Goal: Task Accomplishment & Management: Use online tool/utility

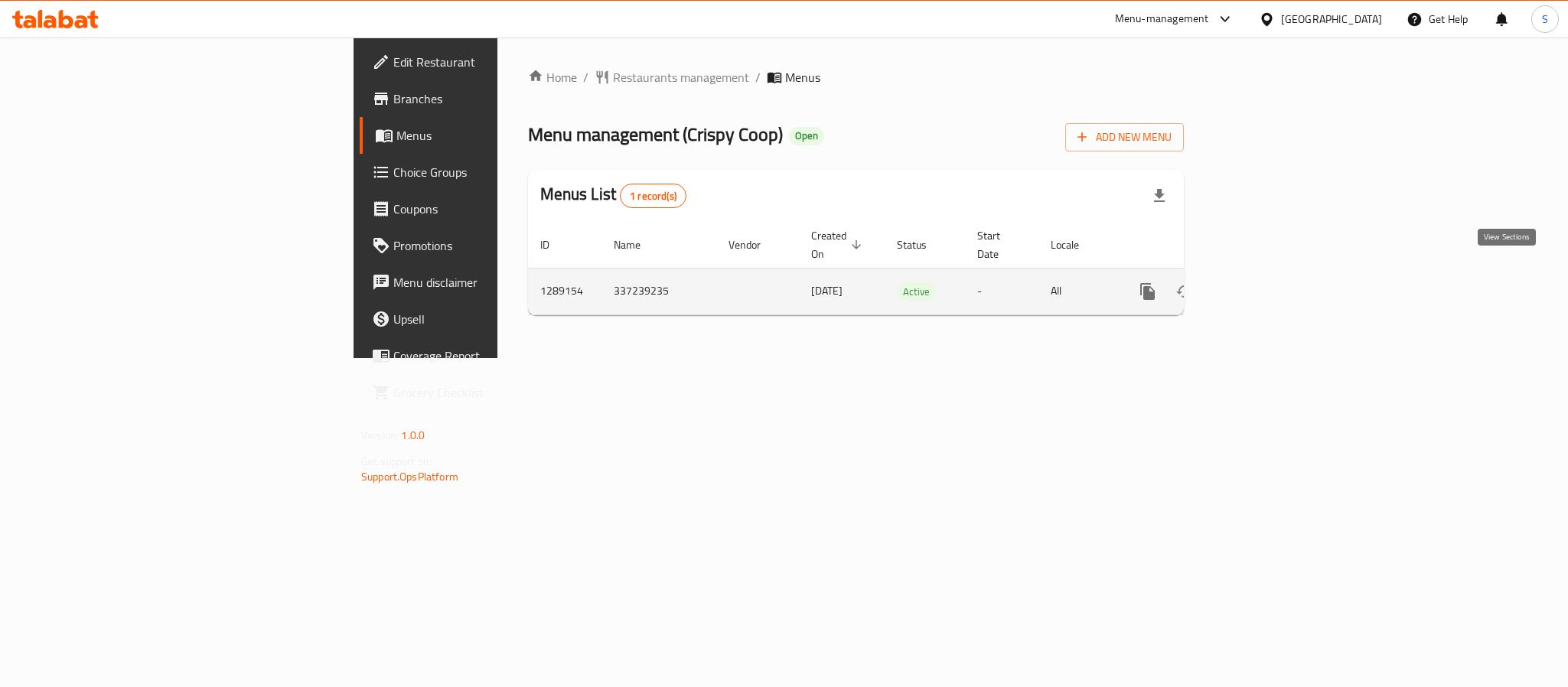
click at [1276, 276] on link "enhanced table" at bounding box center [1257, 291] width 37 height 37
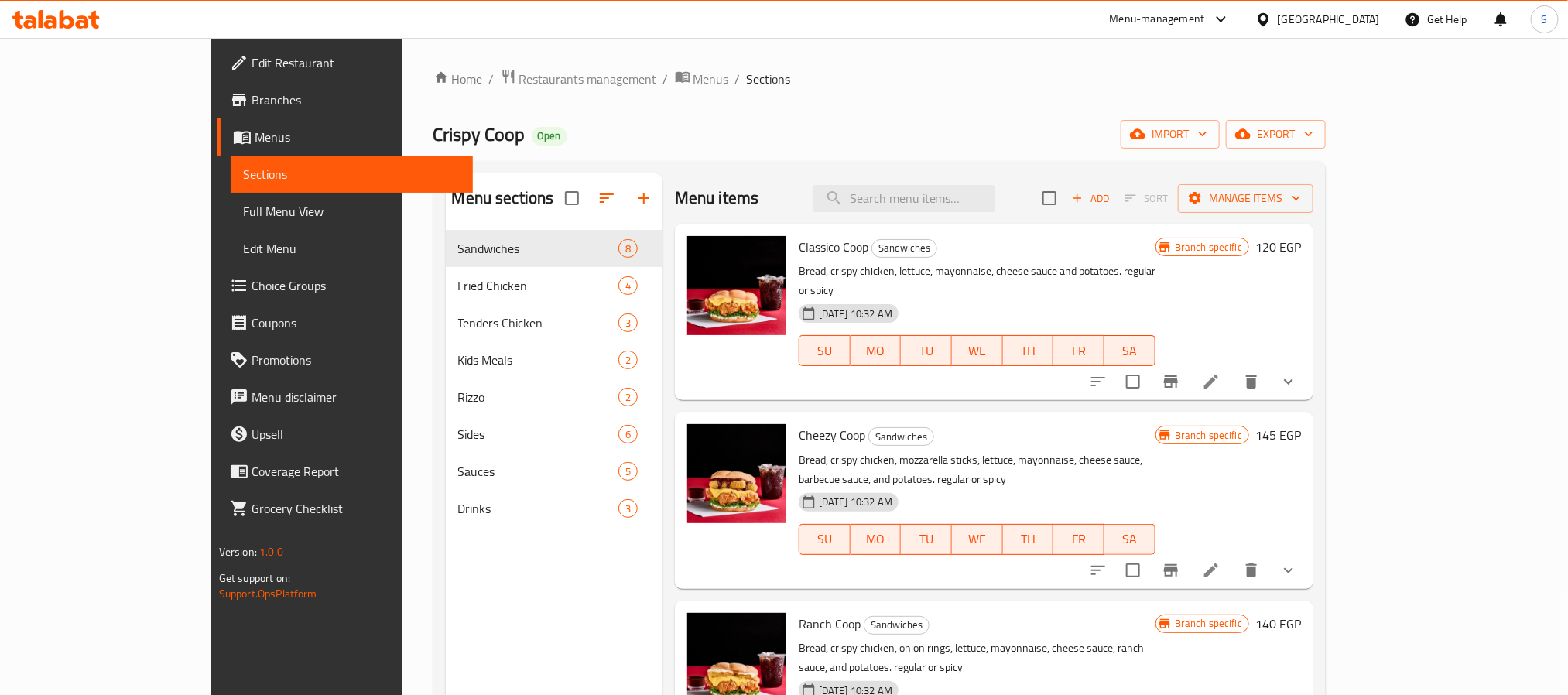
click at [243, 216] on span "Full Menu View" at bounding box center [352, 211] width 218 height 18
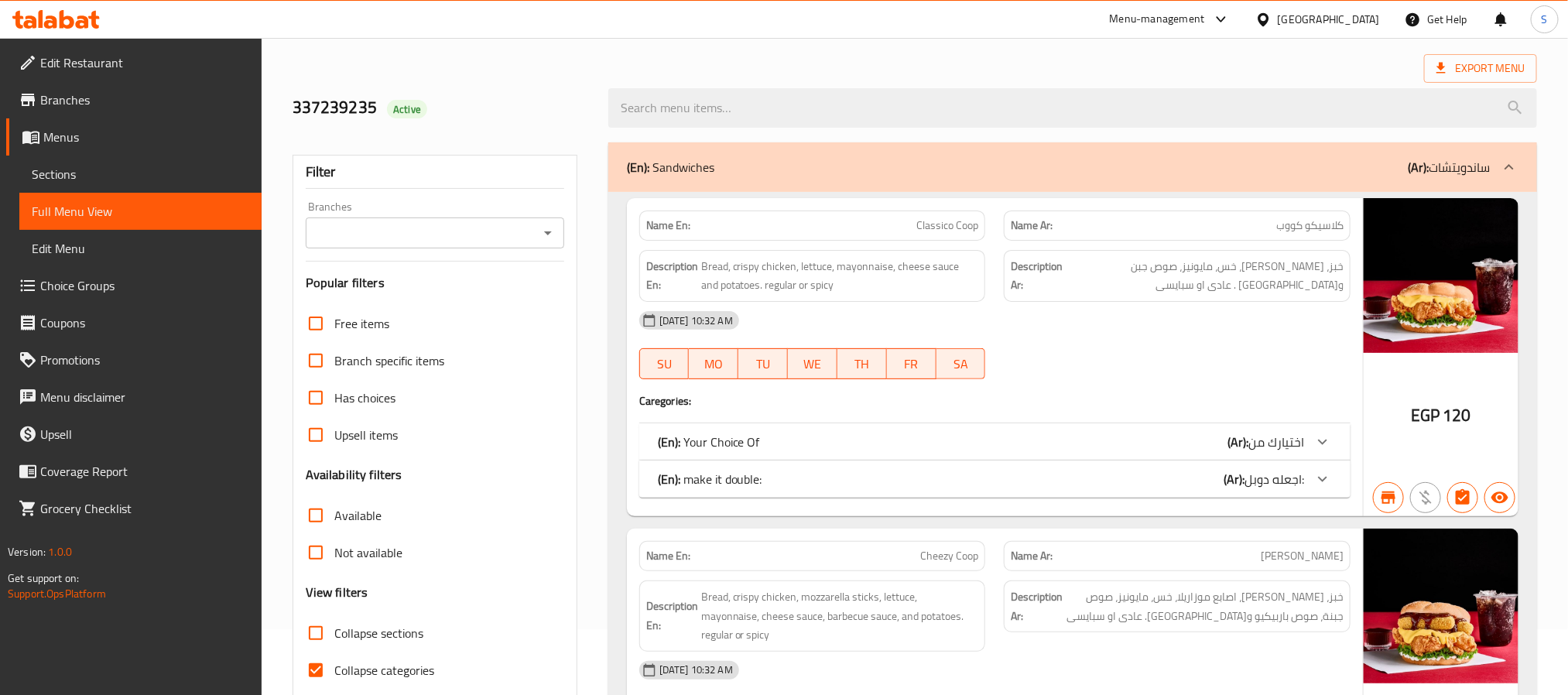
scroll to position [311, 0]
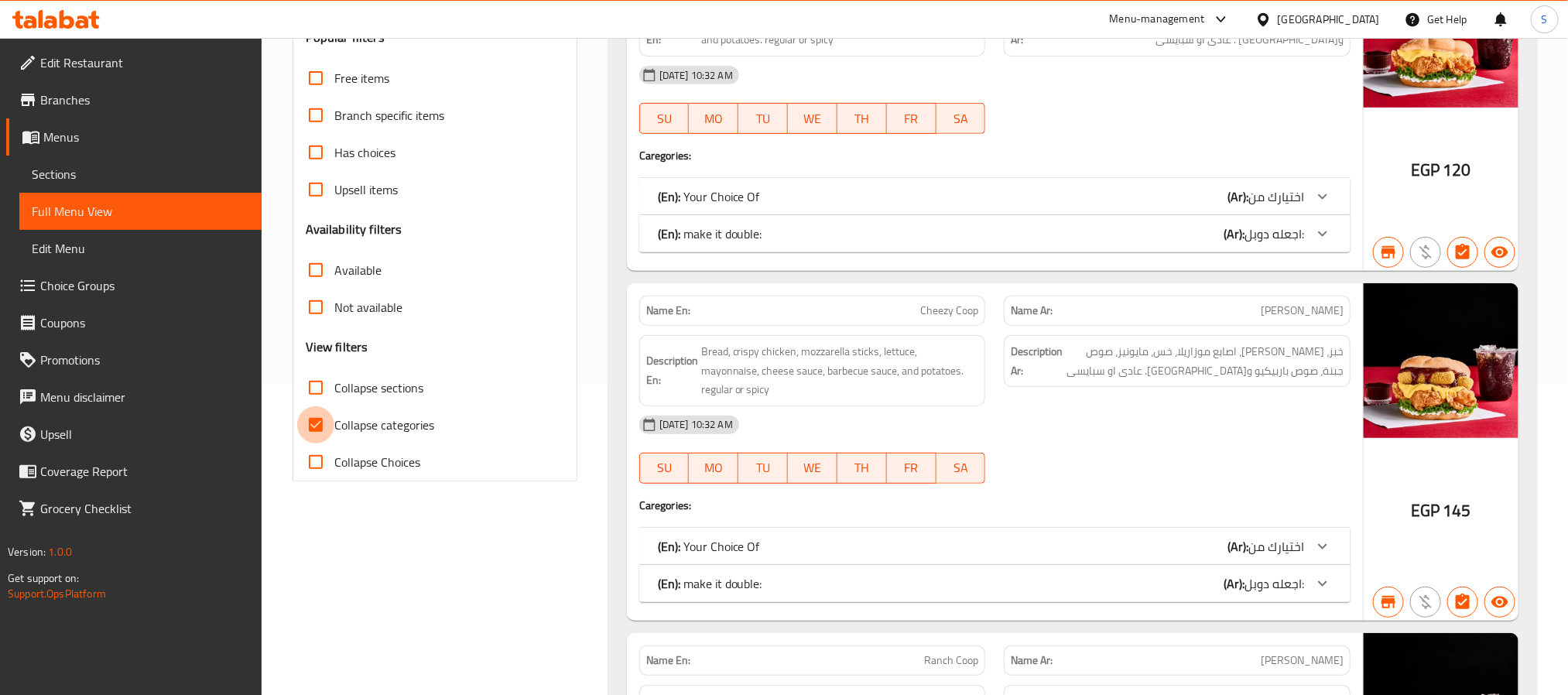
click at [323, 411] on input "Collapse categories" at bounding box center [315, 424] width 37 height 37
checkbox input "false"
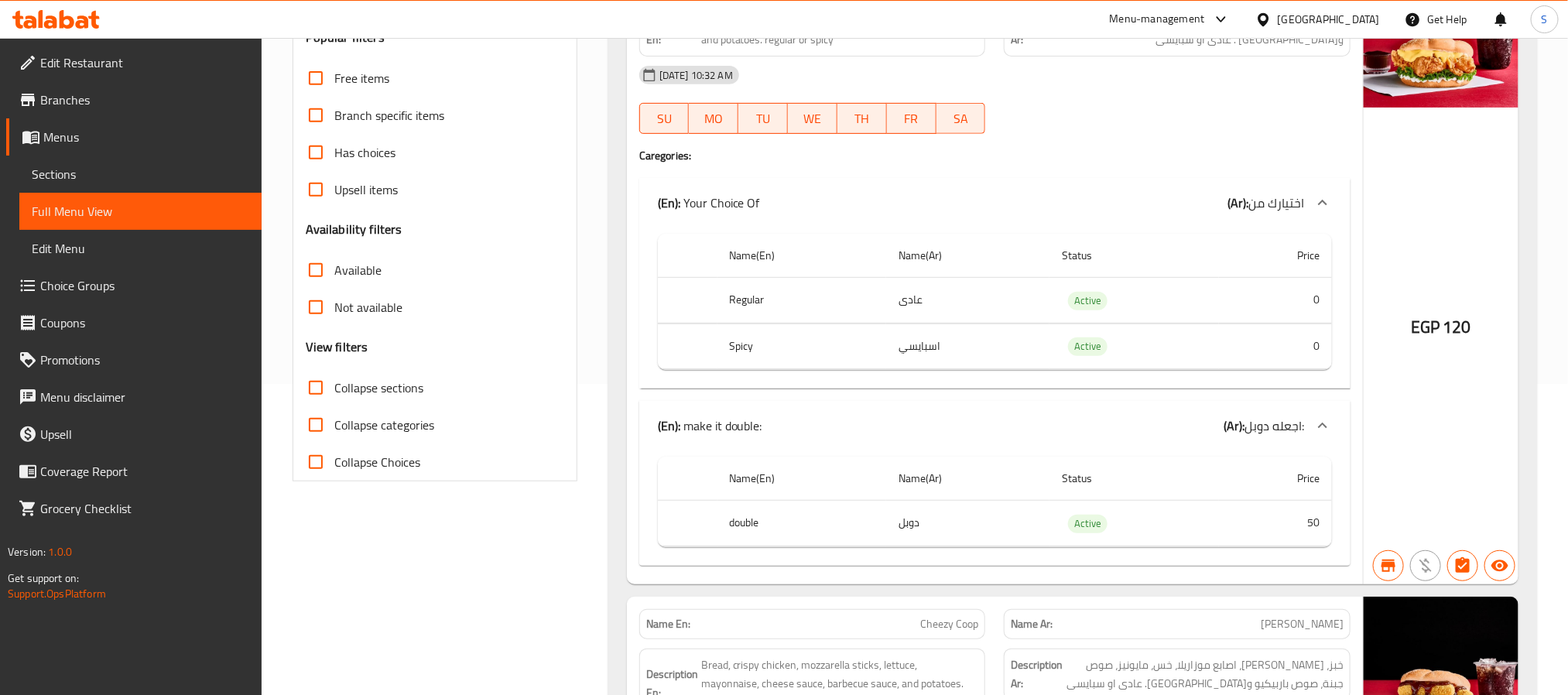
scroll to position [0, 0]
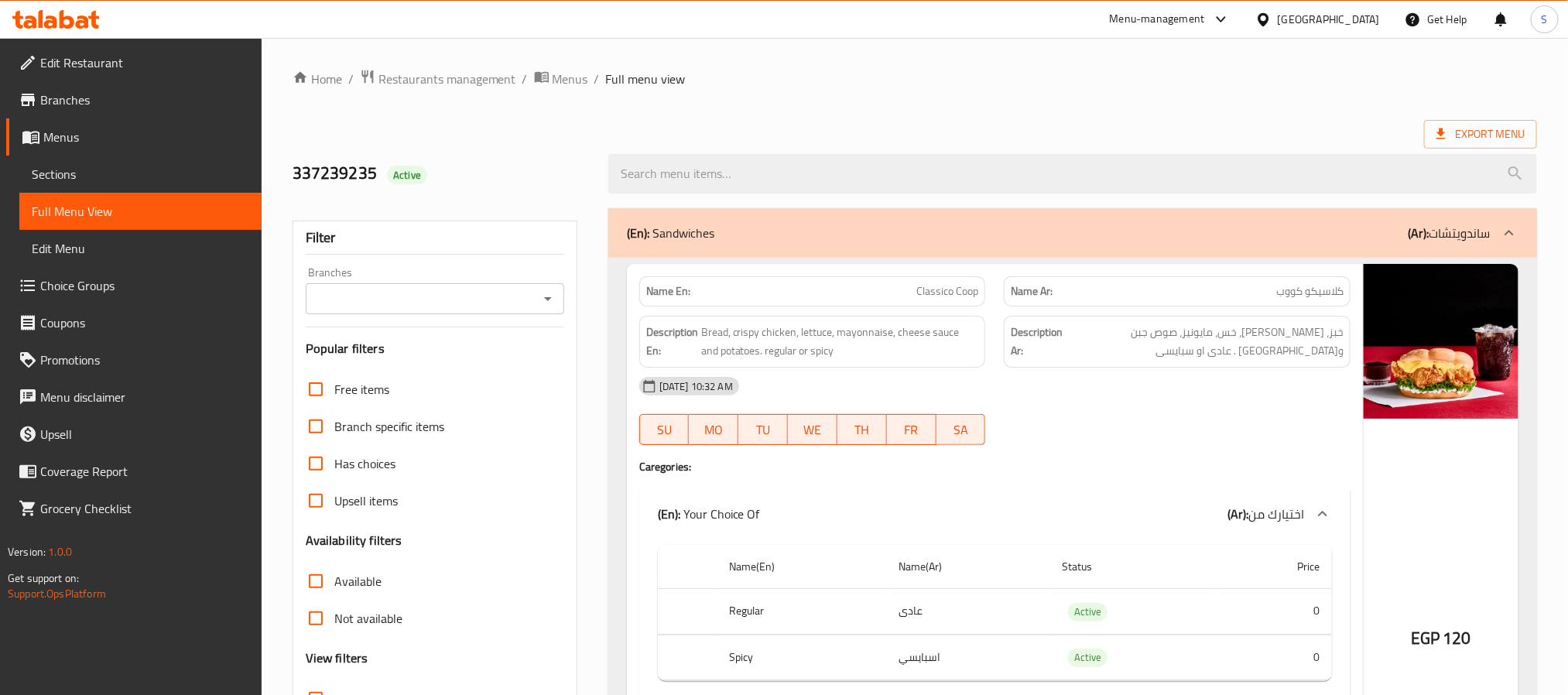
click at [84, 172] on span "Sections" at bounding box center [140, 173] width 218 height 18
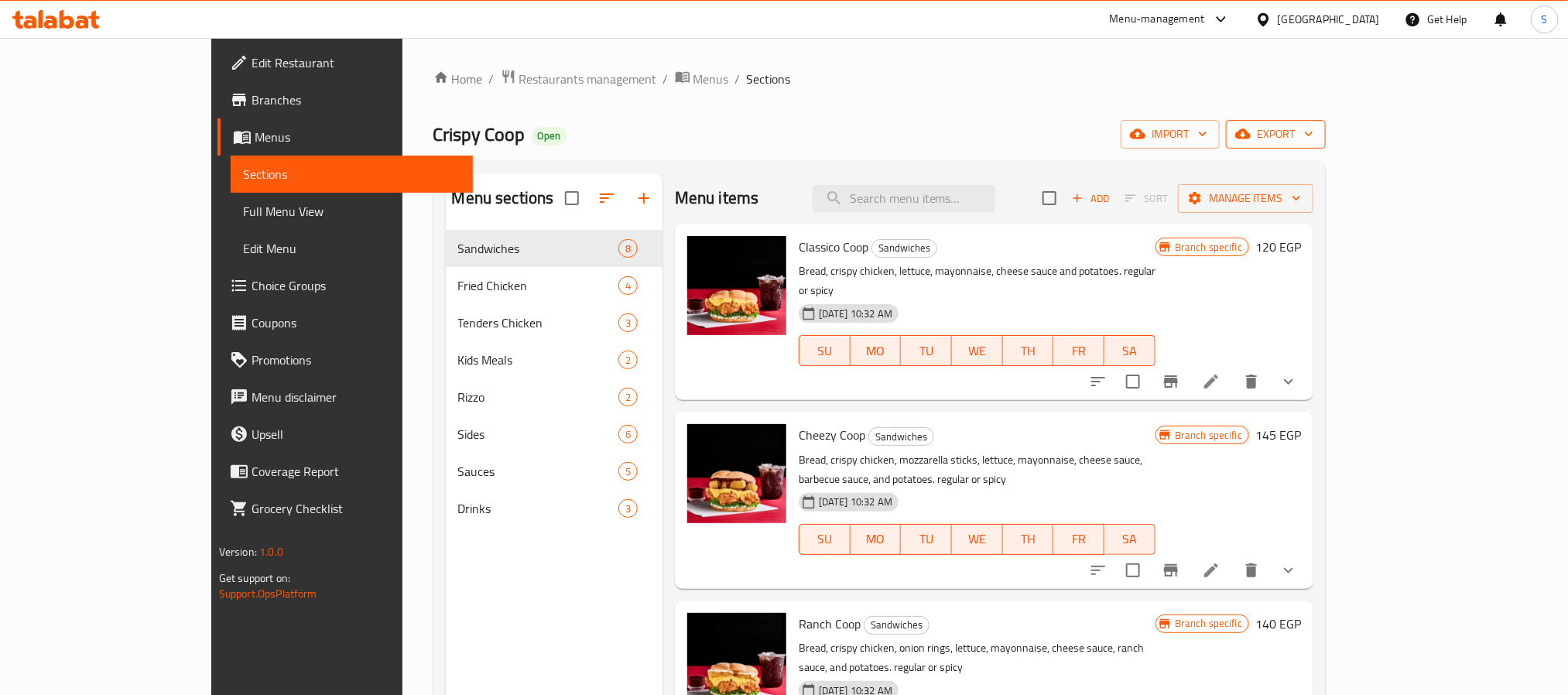
click at [1314, 126] on span "export" at bounding box center [1276, 134] width 75 height 19
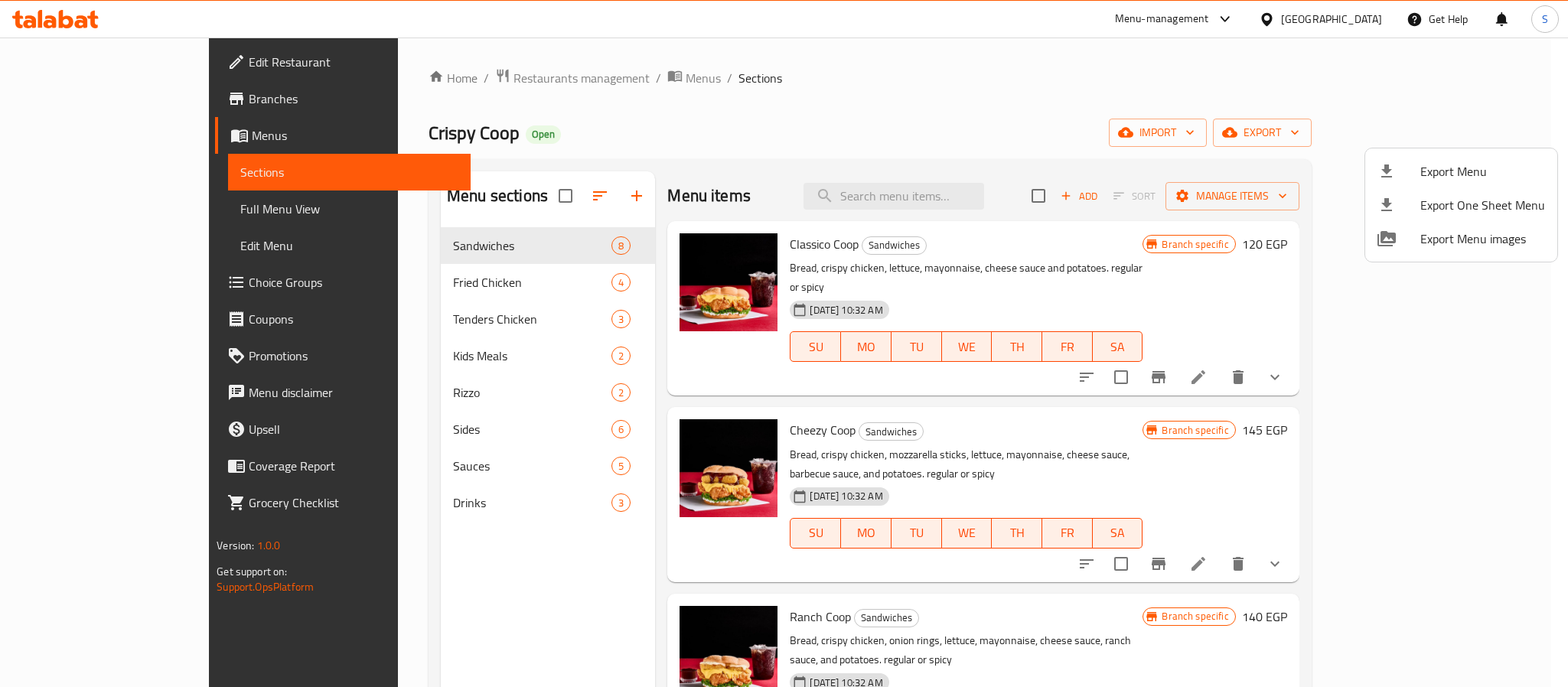
click at [1155, 100] on div at bounding box center [784, 344] width 1568 height 687
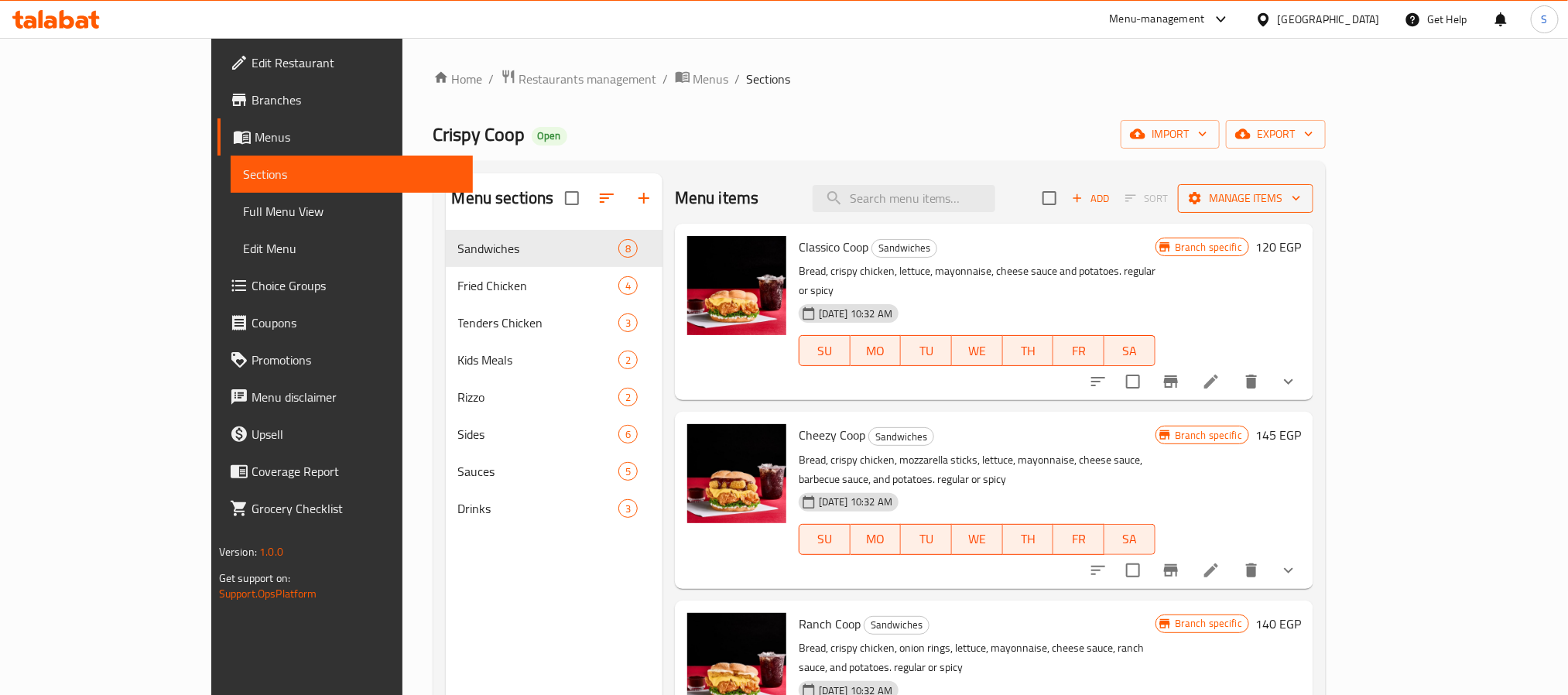
click at [1301, 189] on span "Manage items" at bounding box center [1246, 199] width 111 height 19
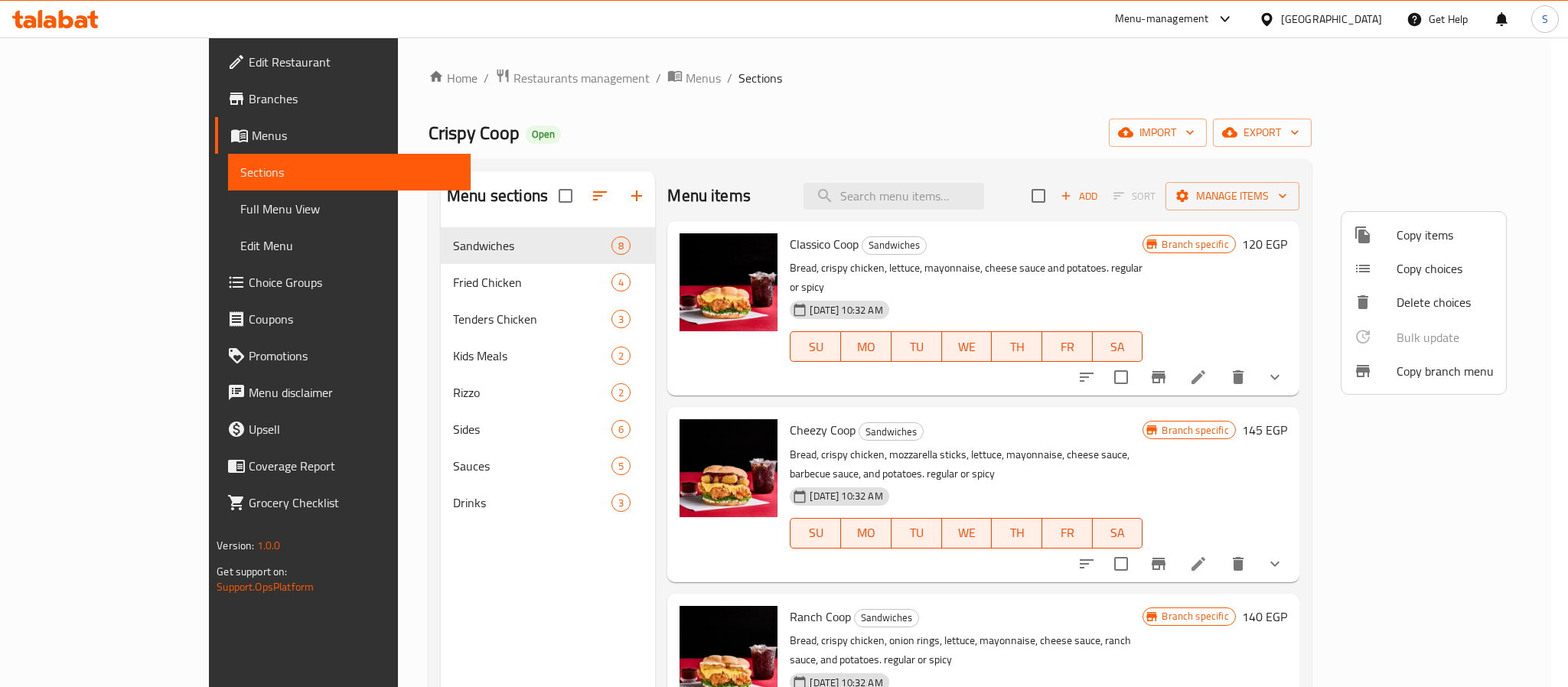
click at [1423, 374] on span "Copy branch menu" at bounding box center [1445, 370] width 97 height 18
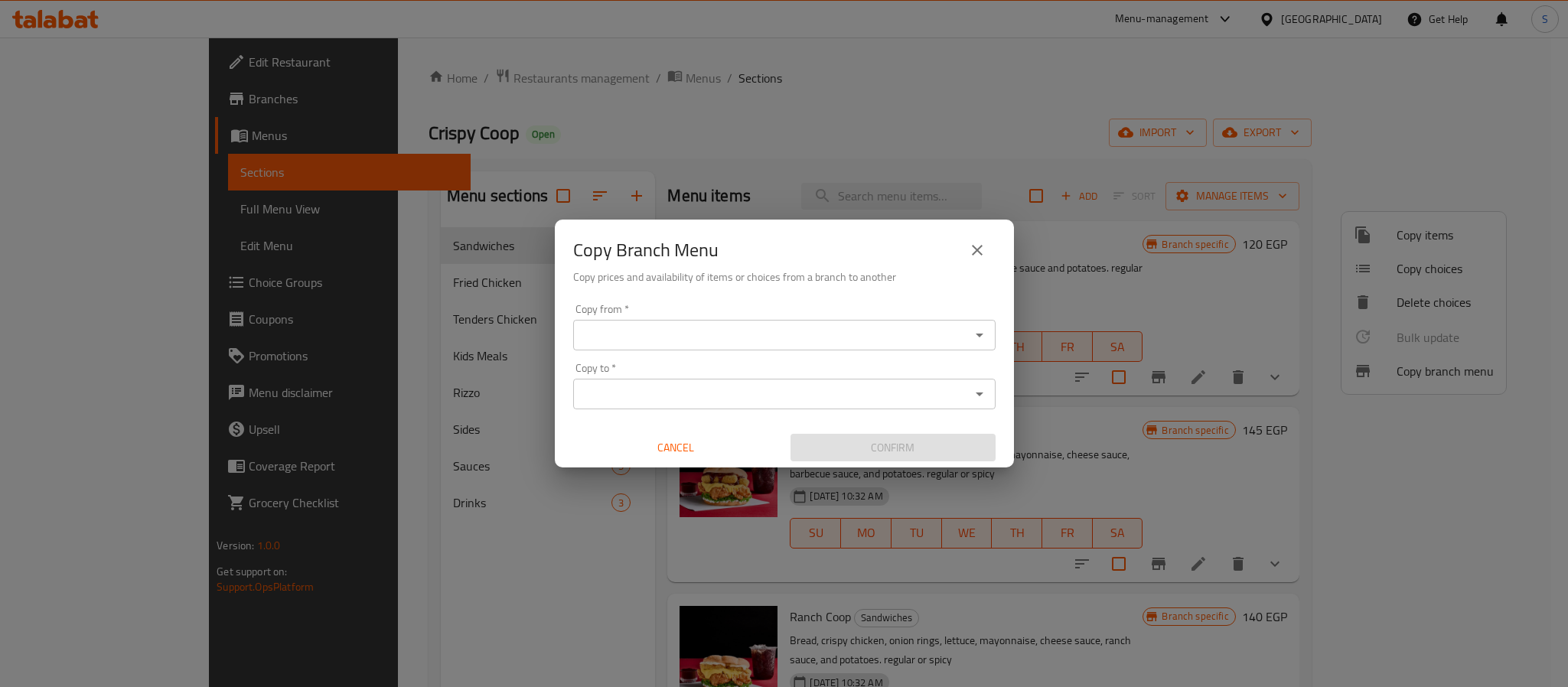
click at [974, 317] on div "Copy from   * Copy from *" at bounding box center [784, 327] width 422 height 46
click at [966, 328] on div "Copy from *" at bounding box center [784, 335] width 422 height 31
click at [978, 338] on icon "Open" at bounding box center [979, 335] width 18 height 18
click at [981, 337] on icon "Open" at bounding box center [979, 335] width 18 height 18
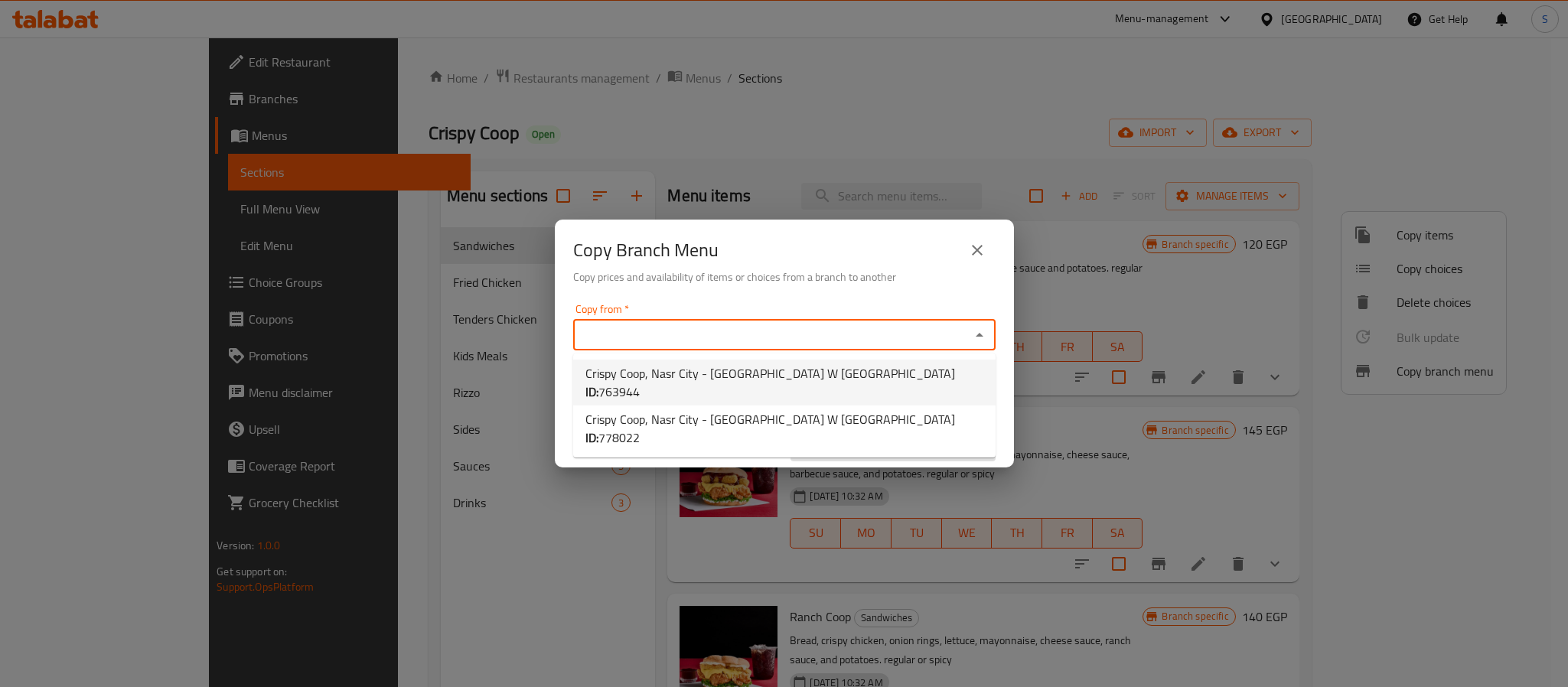
click at [932, 381] on li "Crispy Coop, Nasr City - [GEOGRAPHIC_DATA] W [GEOGRAPHIC_DATA] ID: 763944" at bounding box center [784, 382] width 422 height 46
type input "Crispy Coop, Nasr City - [GEOGRAPHIC_DATA] W [GEOGRAPHIC_DATA]"
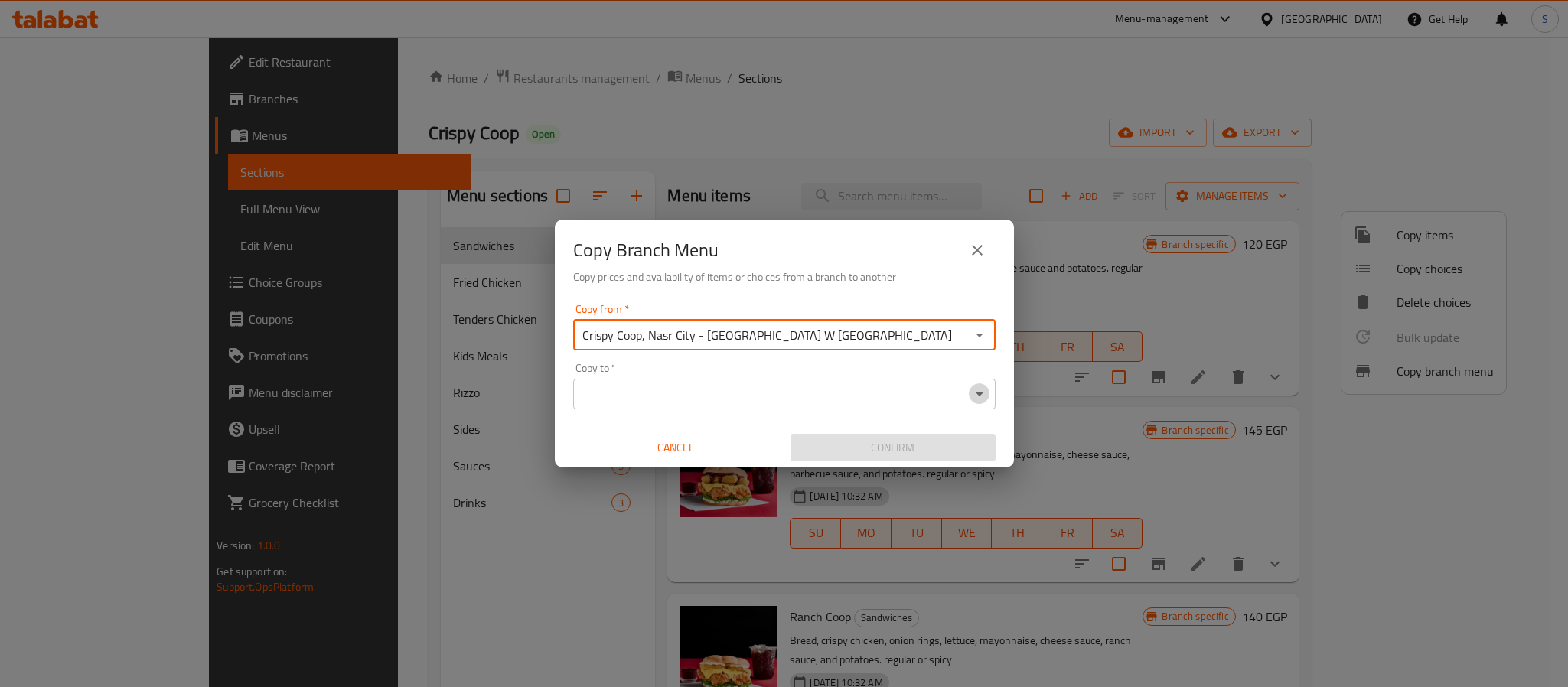
click at [974, 393] on icon "Open" at bounding box center [979, 393] width 18 height 18
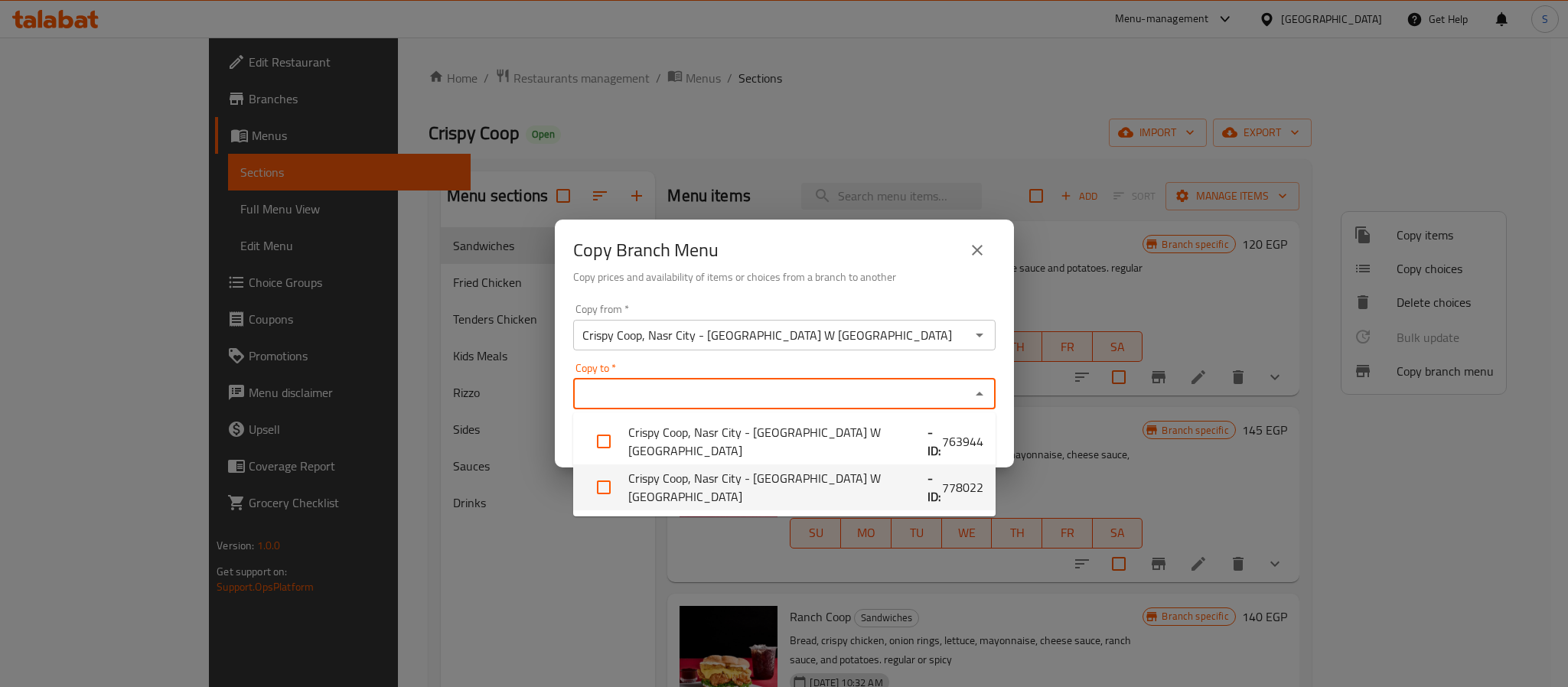
click at [942, 485] on span "778022" at bounding box center [963, 486] width 41 height 18
checkbox input "true"
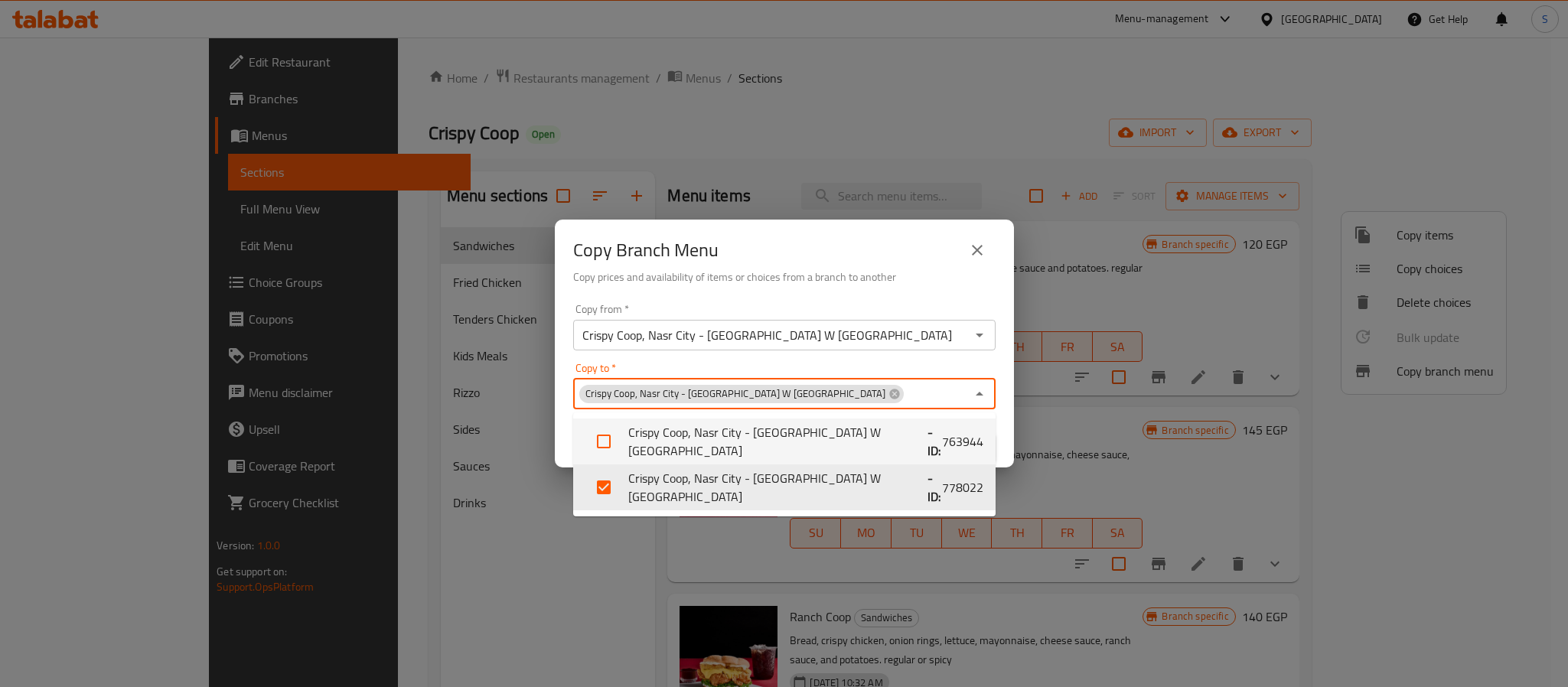
click at [565, 443] on div "Copy from   * Crispy Coop, Nasr City - [GEOGRAPHIC_DATA] W El Amal Copy from * …" at bounding box center [784, 383] width 459 height 170
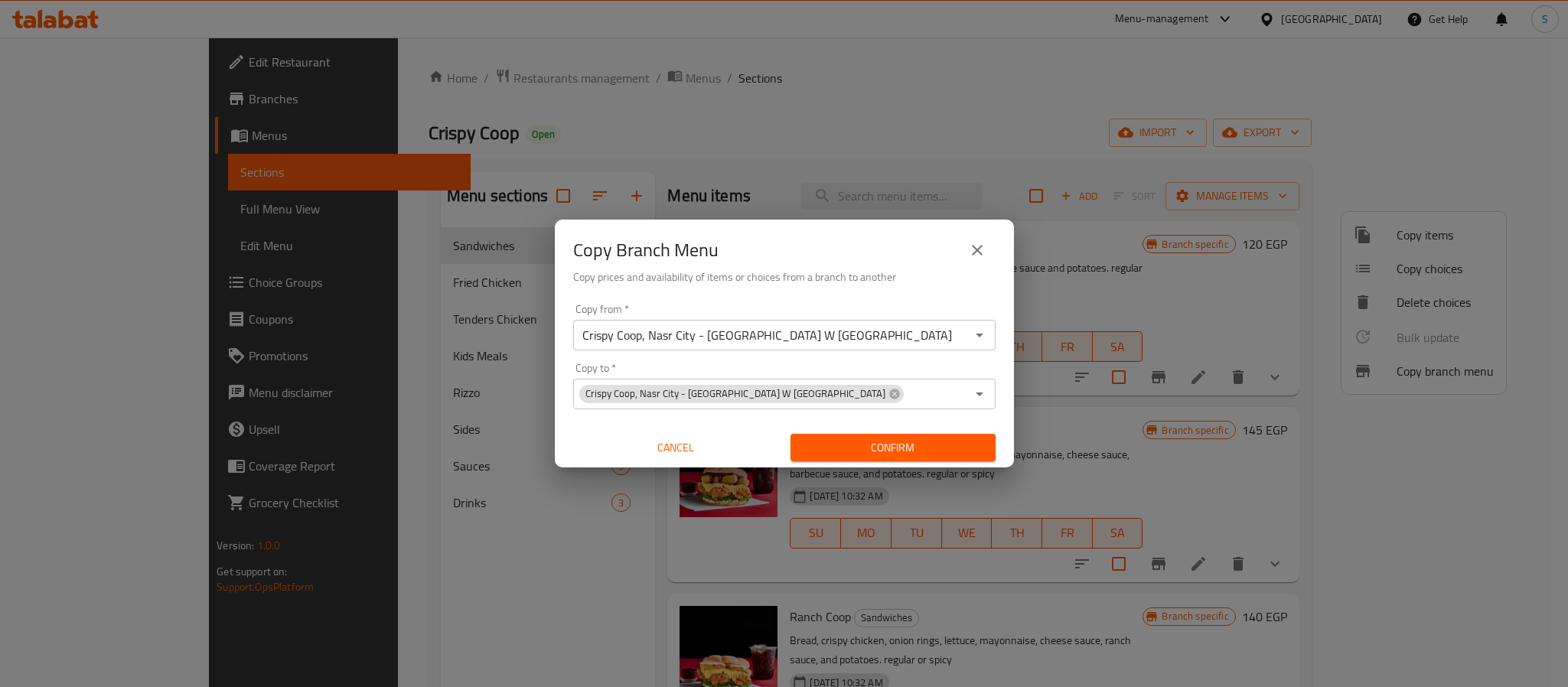
click at [871, 449] on span "Confirm" at bounding box center [893, 448] width 181 height 19
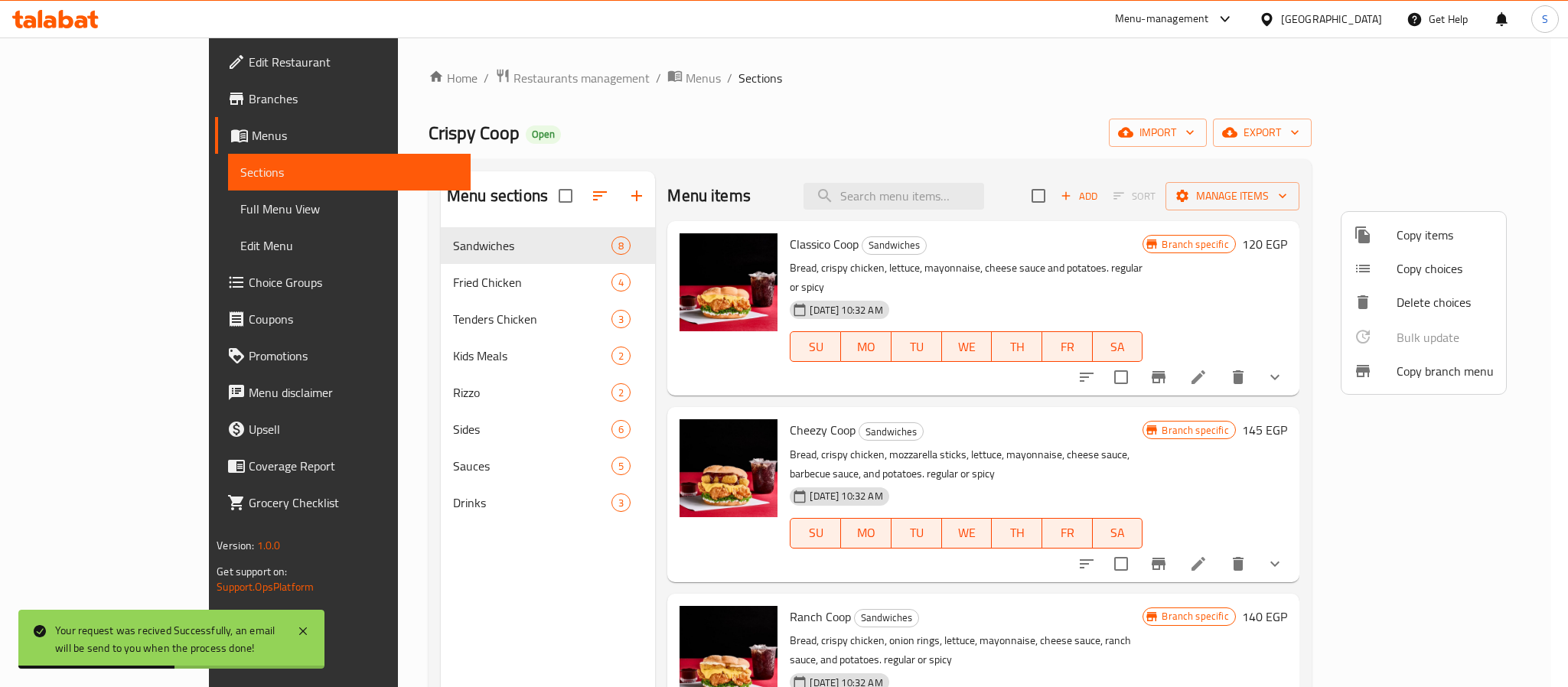
click at [1054, 149] on div at bounding box center [784, 344] width 1568 height 687
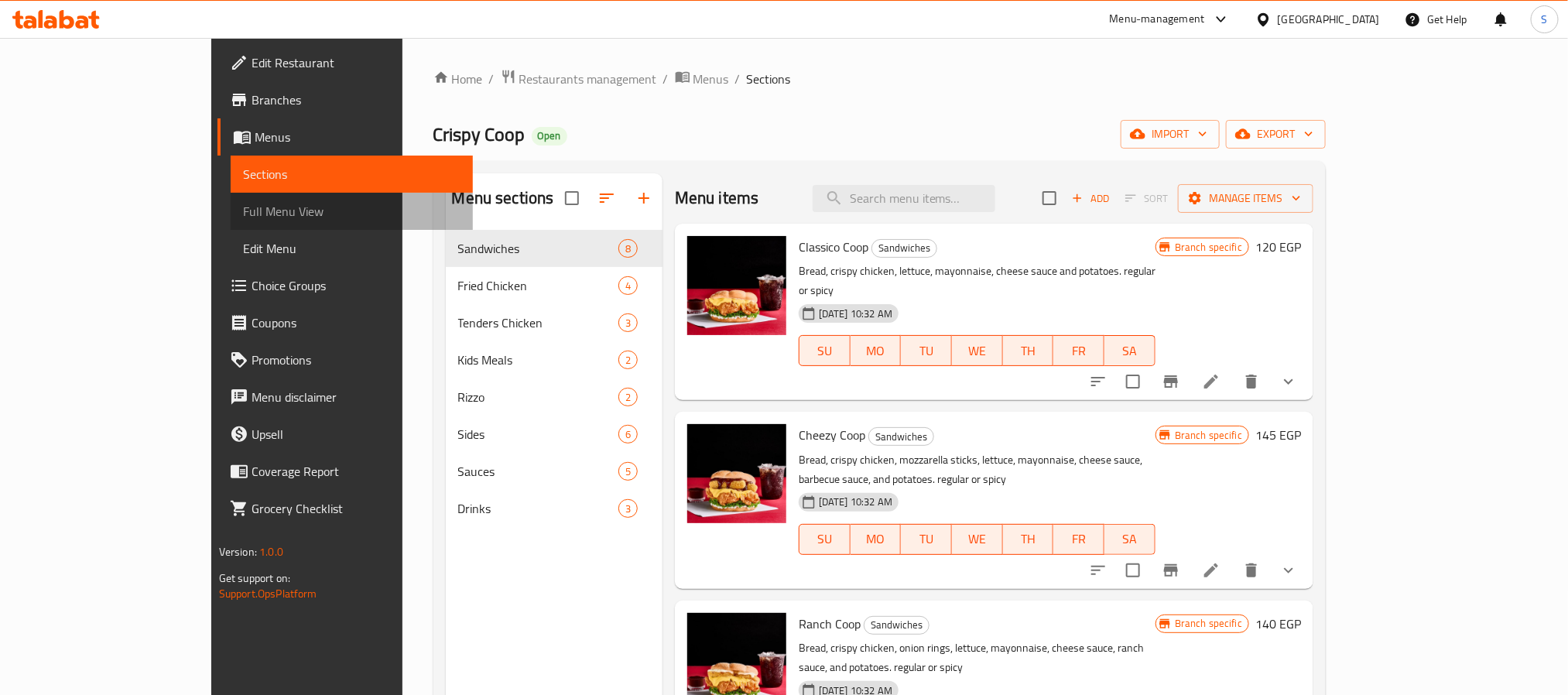
click at [243, 217] on span "Full Menu View" at bounding box center [352, 211] width 218 height 18
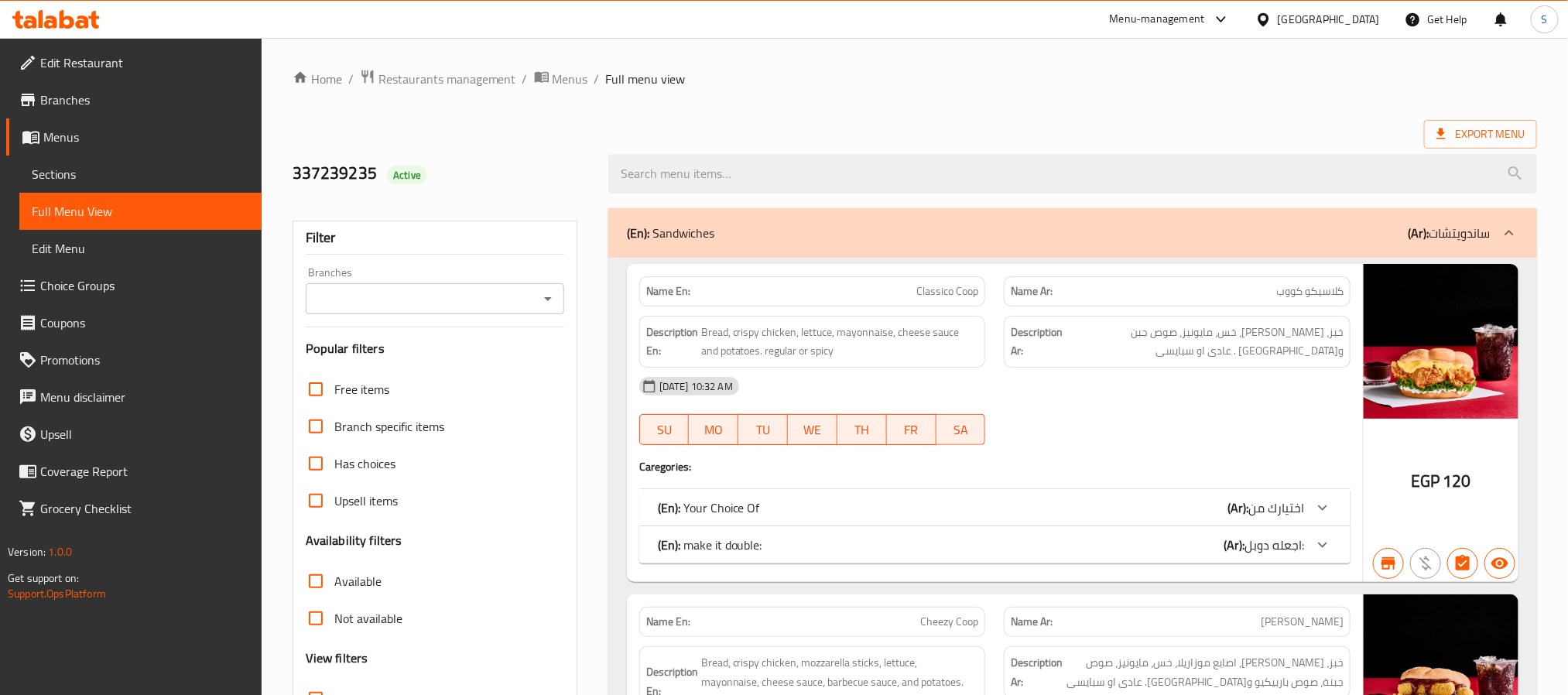
click at [546, 302] on icon "Open" at bounding box center [547, 298] width 18 height 18
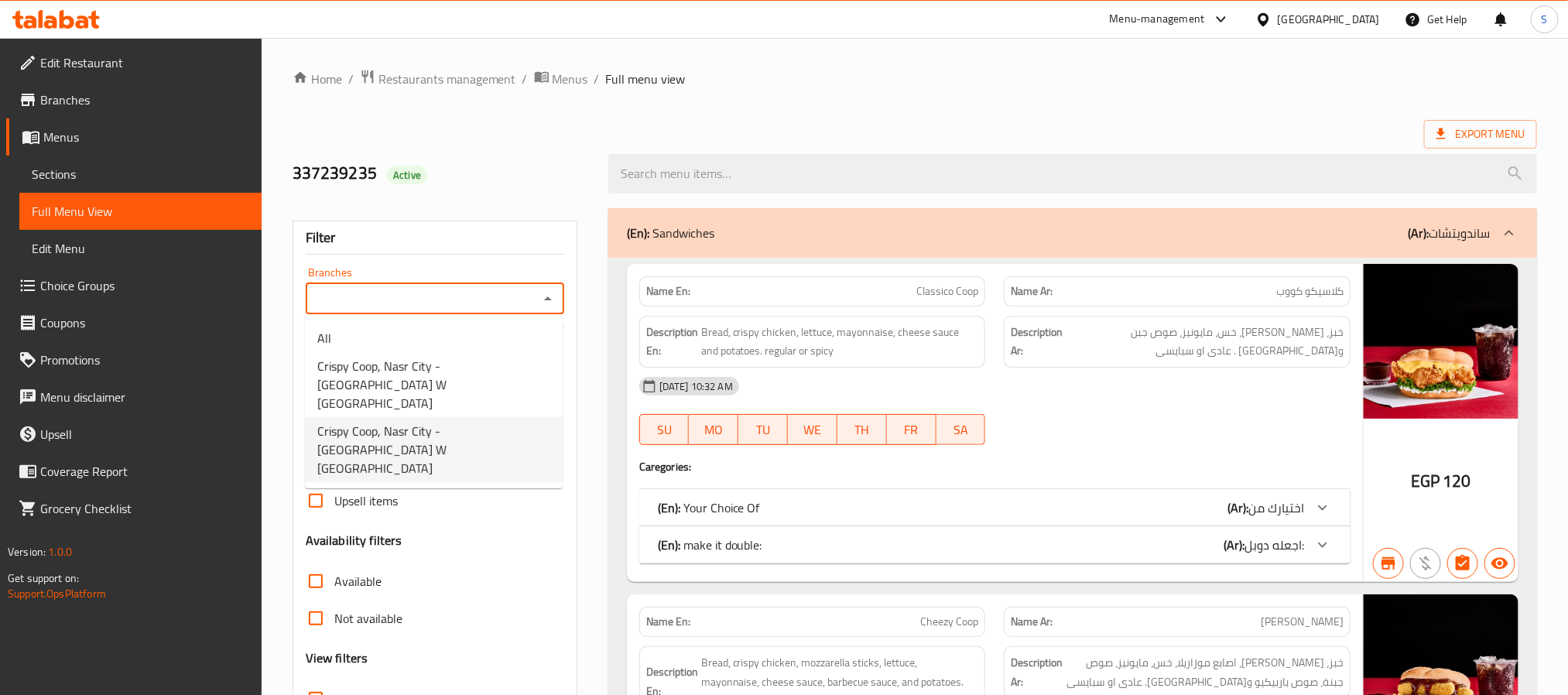
click at [499, 422] on span "Crispy Coop, Nasr City - [GEOGRAPHIC_DATA] W [GEOGRAPHIC_DATA]" at bounding box center [433, 449] width 233 height 56
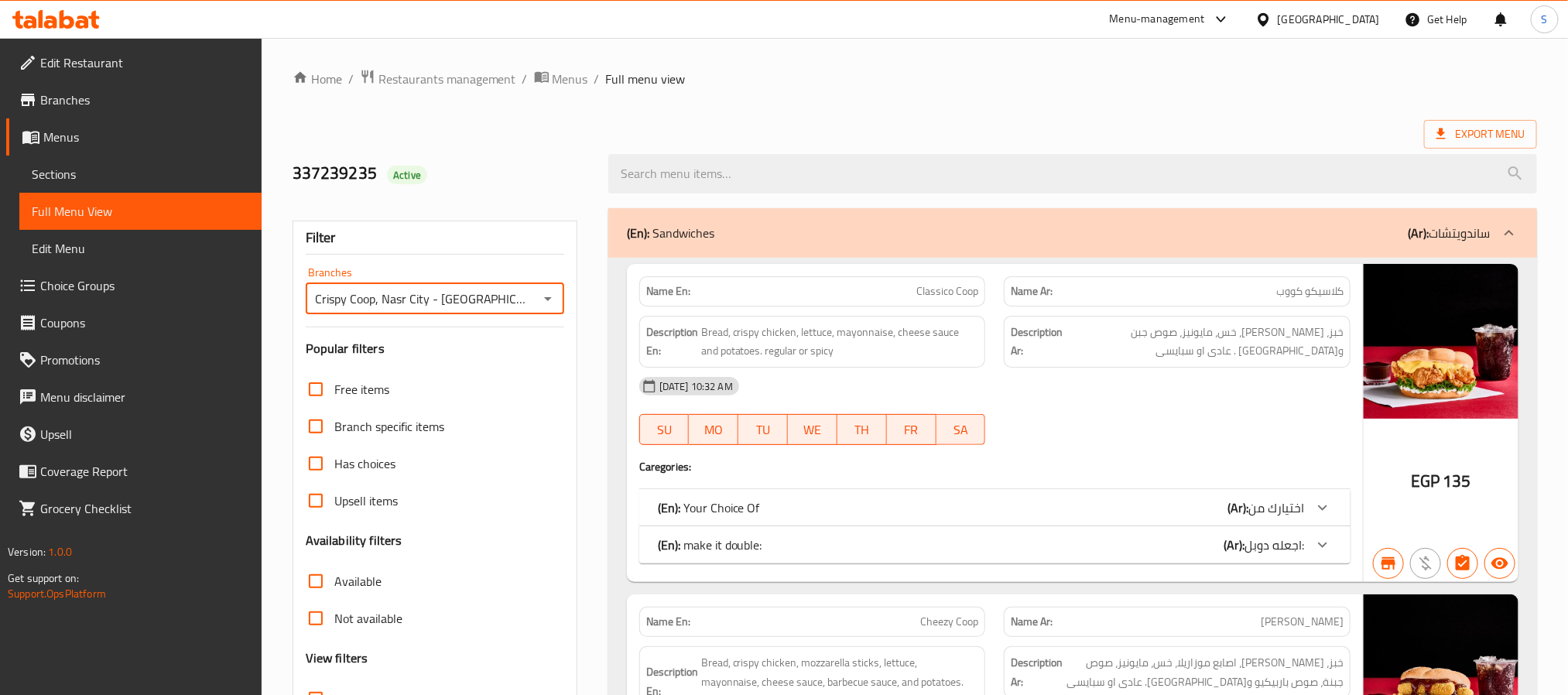
click at [660, 294] on strong "Name En:" at bounding box center [668, 291] width 44 height 17
copy strong "Name En:"
click at [490, 300] on input "Crispy Coop, Nasr City - [GEOGRAPHIC_DATA] W [GEOGRAPHIC_DATA]" at bounding box center [422, 299] width 224 height 22
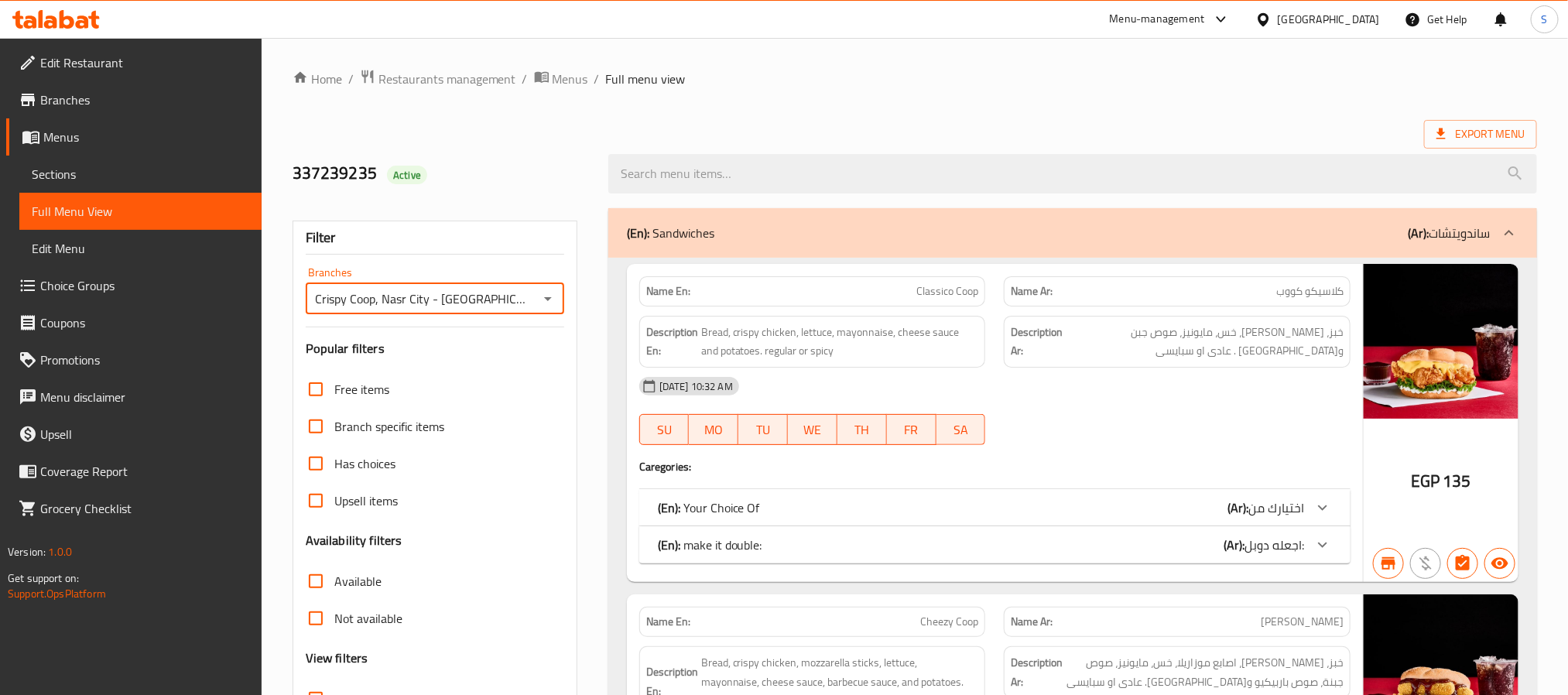
click at [549, 298] on icon "Open" at bounding box center [548, 299] width 8 height 3
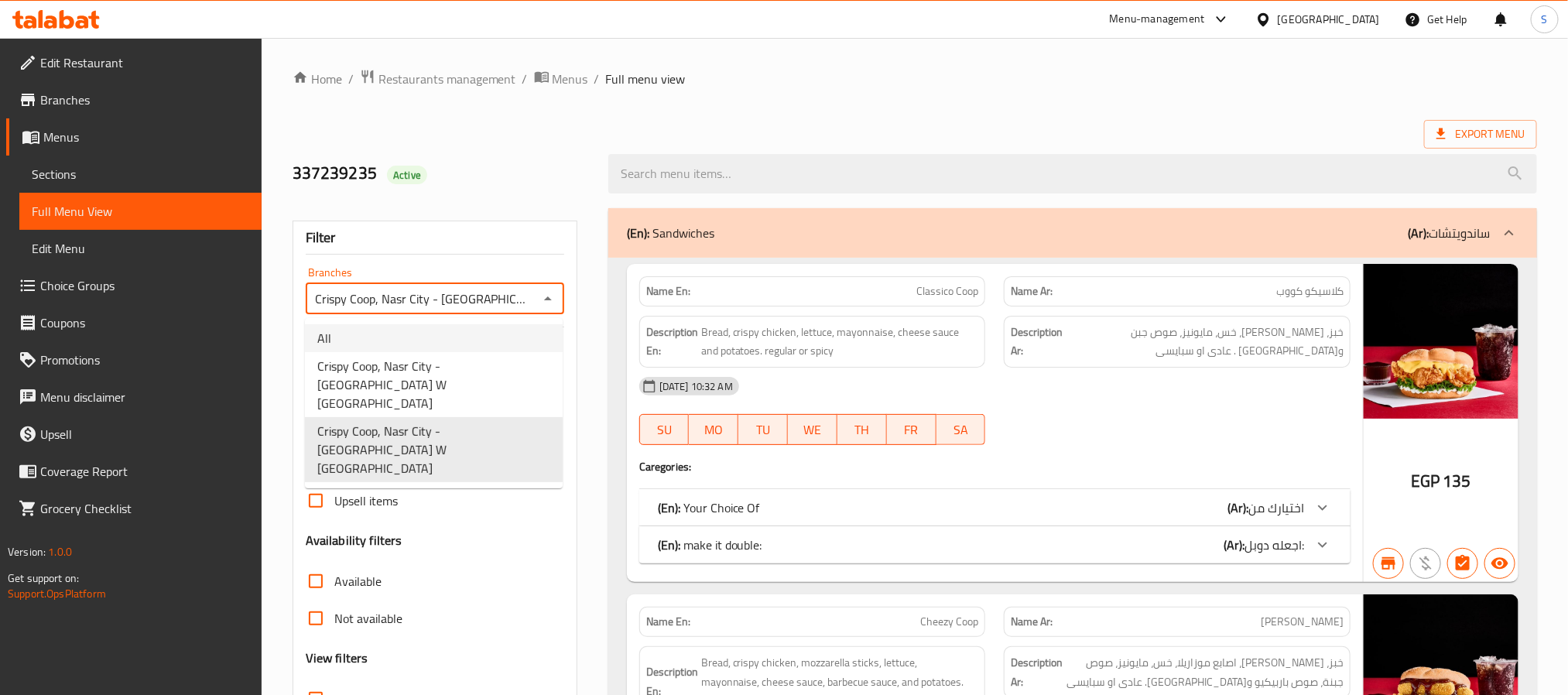
click at [497, 348] on li "All" at bounding box center [434, 338] width 258 height 28
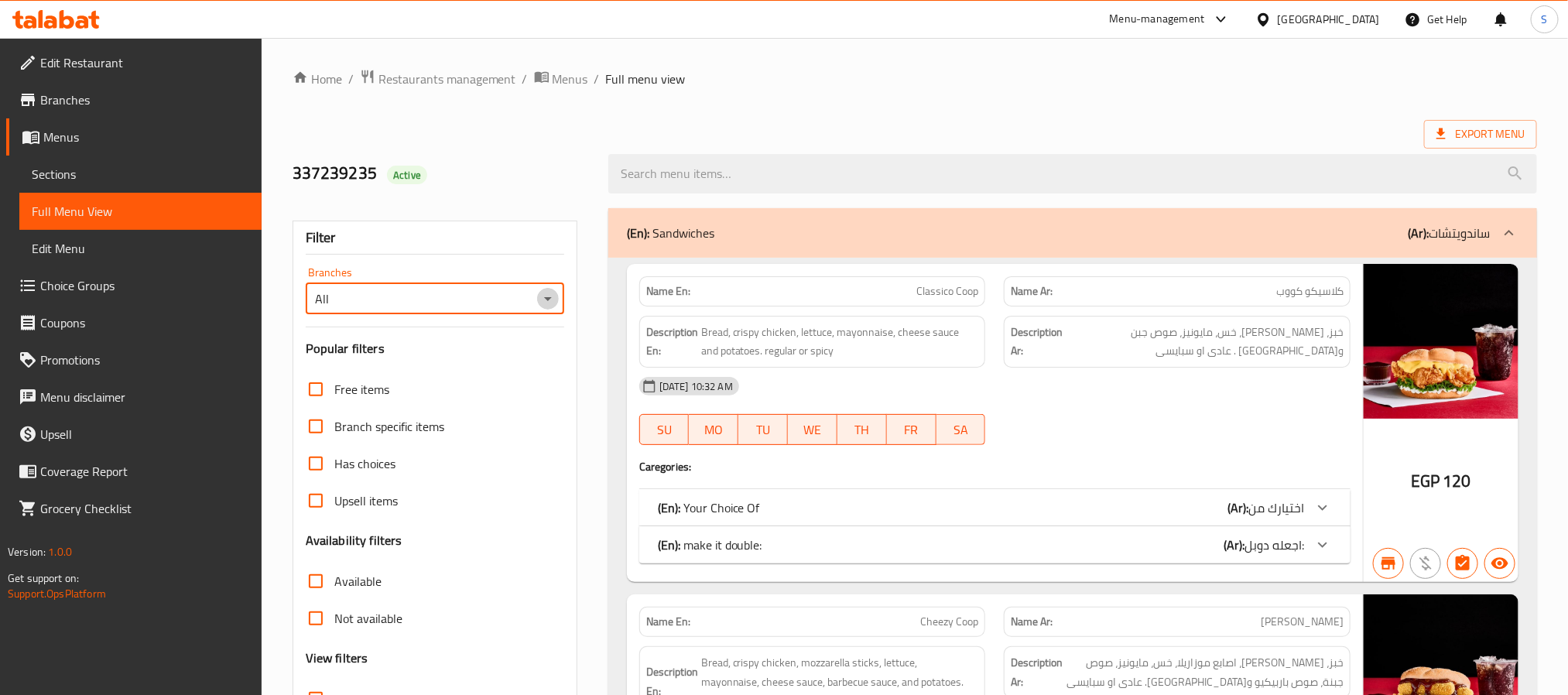
click at [544, 305] on icon "Open" at bounding box center [547, 298] width 18 height 18
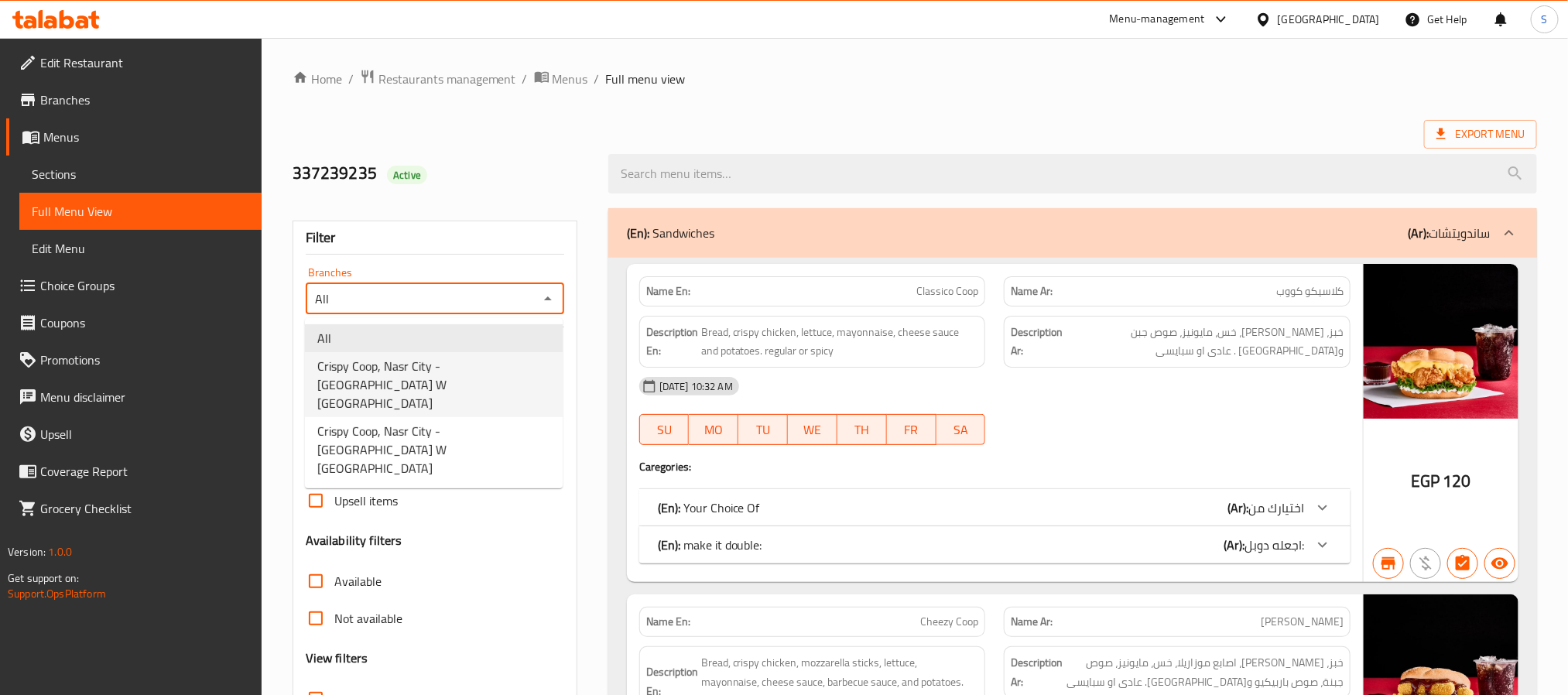
click at [489, 363] on span "Crispy Coop, Nasr City - [GEOGRAPHIC_DATA] W [GEOGRAPHIC_DATA]" at bounding box center [433, 385] width 233 height 56
type input "Crispy Coop, Nasr City - [GEOGRAPHIC_DATA] W [GEOGRAPHIC_DATA]"
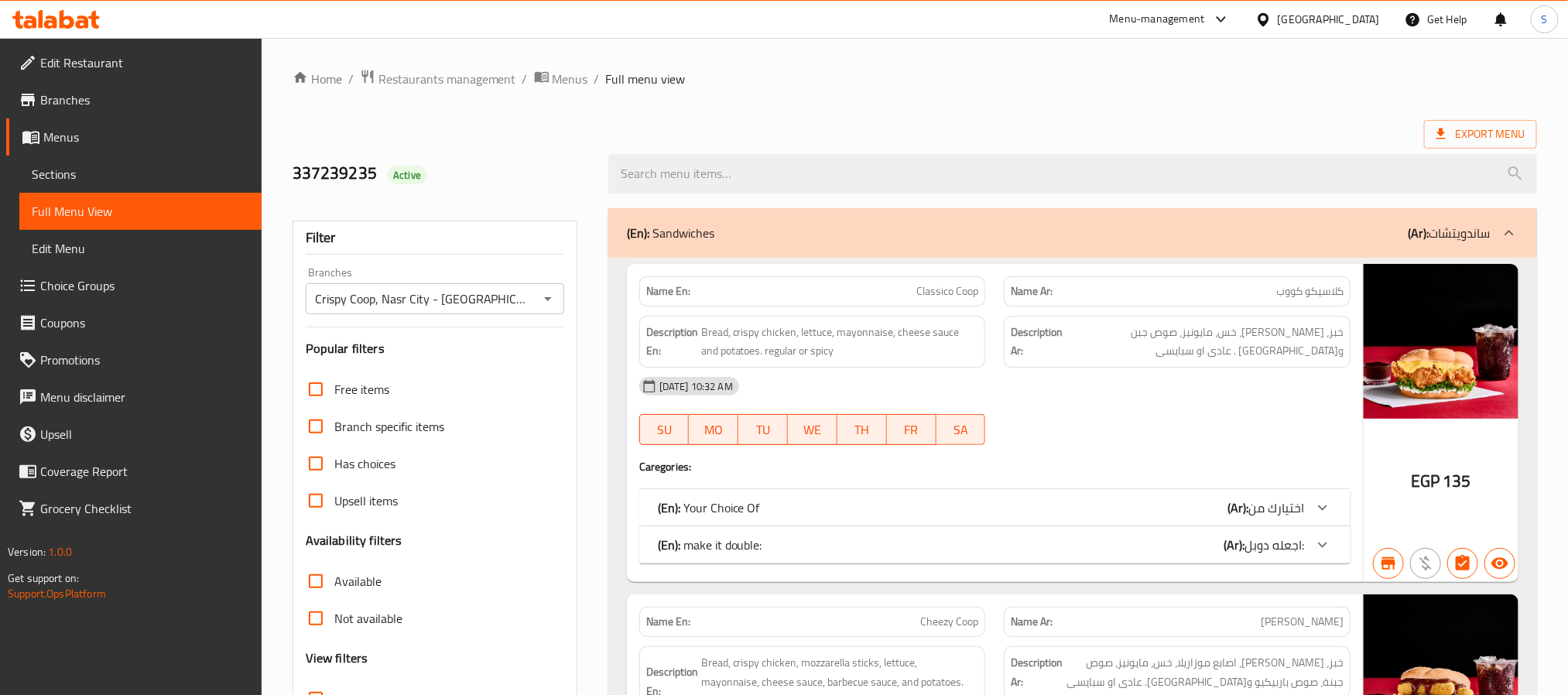
click at [549, 290] on icon "Open" at bounding box center [547, 298] width 18 height 18
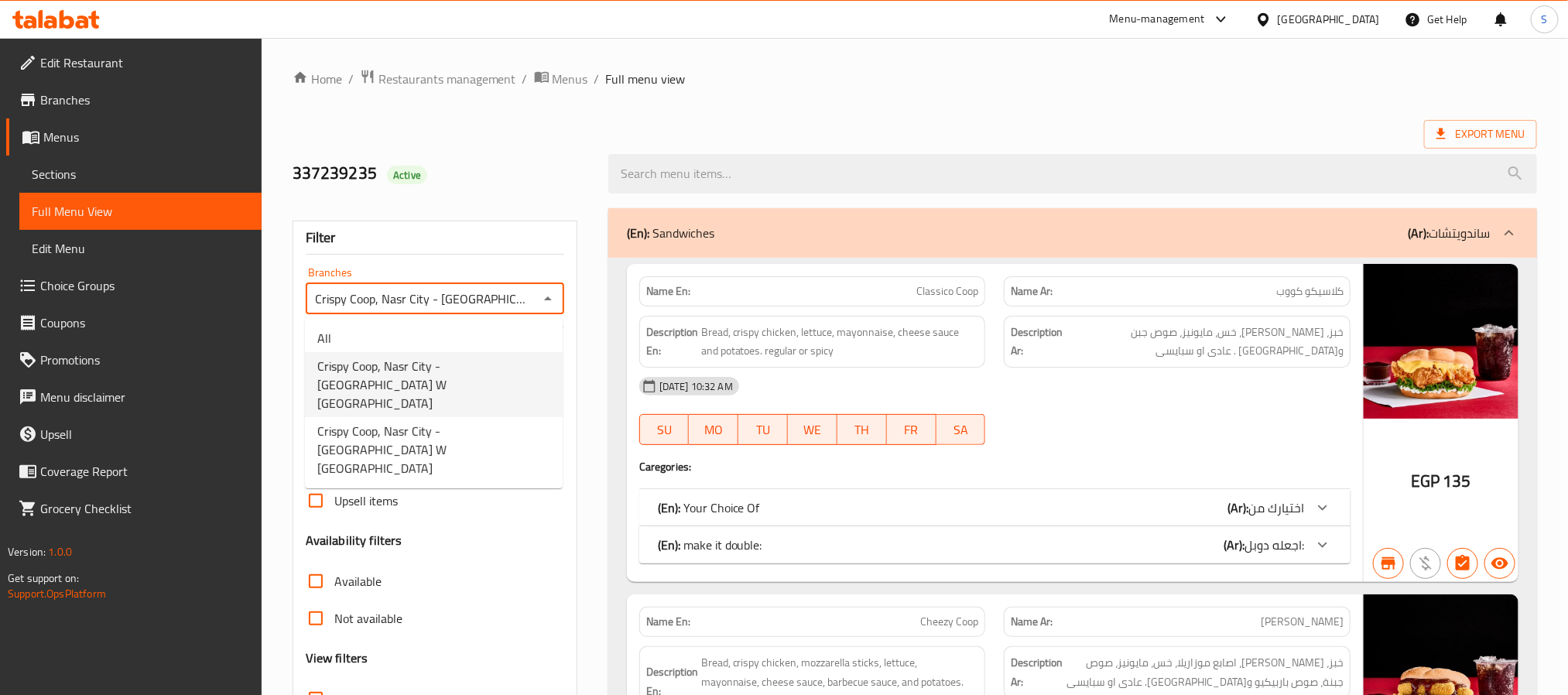
scroll to position [0, 10]
click at [521, 367] on span "Crispy Coop, Nasr City - [GEOGRAPHIC_DATA] W [GEOGRAPHIC_DATA]" at bounding box center [433, 385] width 233 height 56
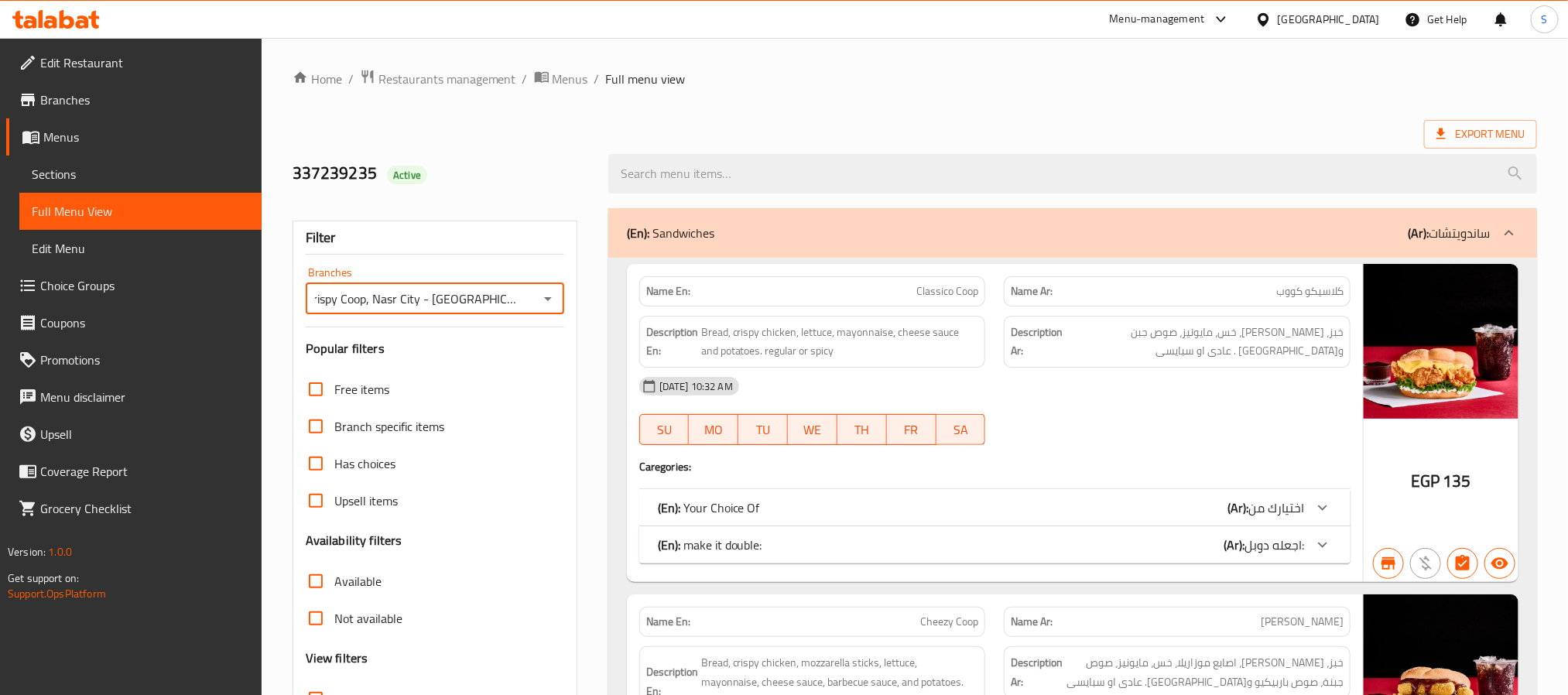
click at [325, 569] on input "Available" at bounding box center [315, 581] width 37 height 37
checkbox input "true"
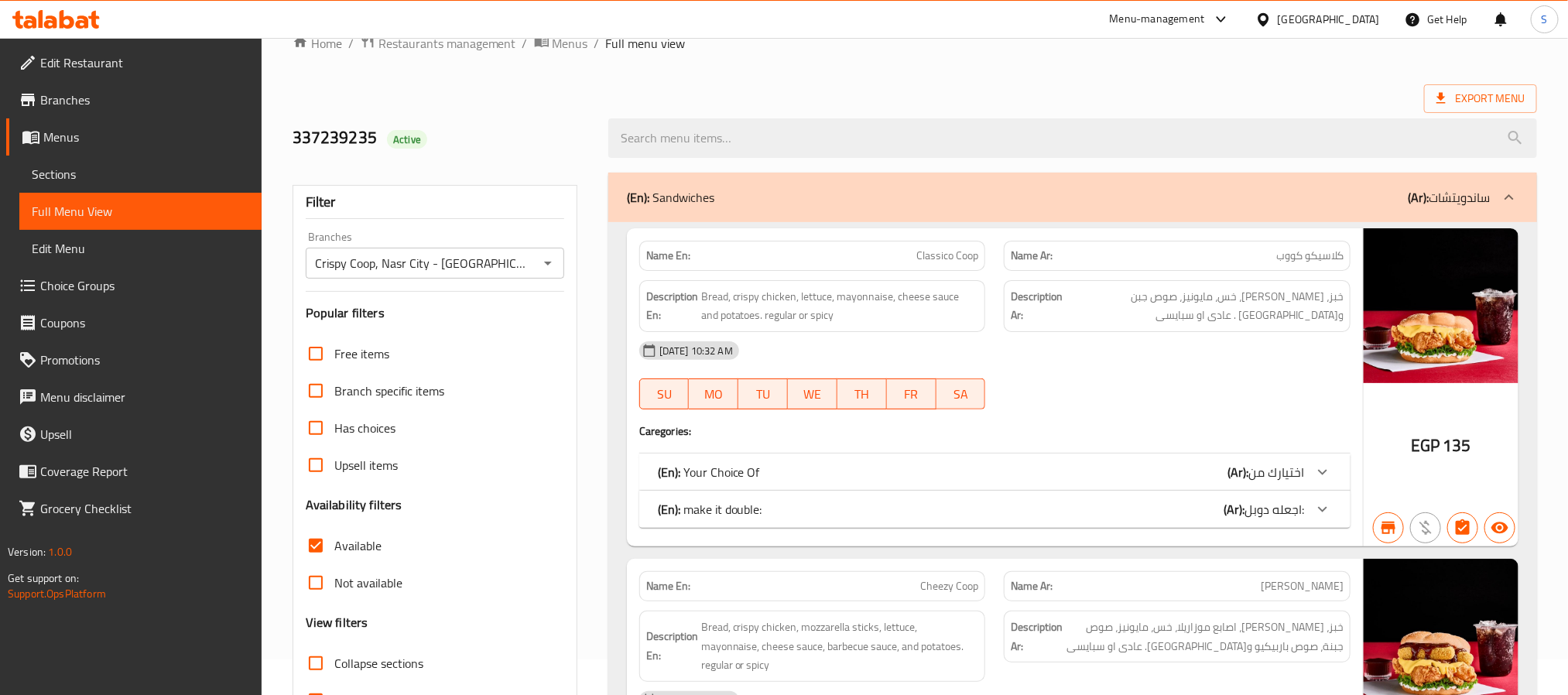
scroll to position [0, 0]
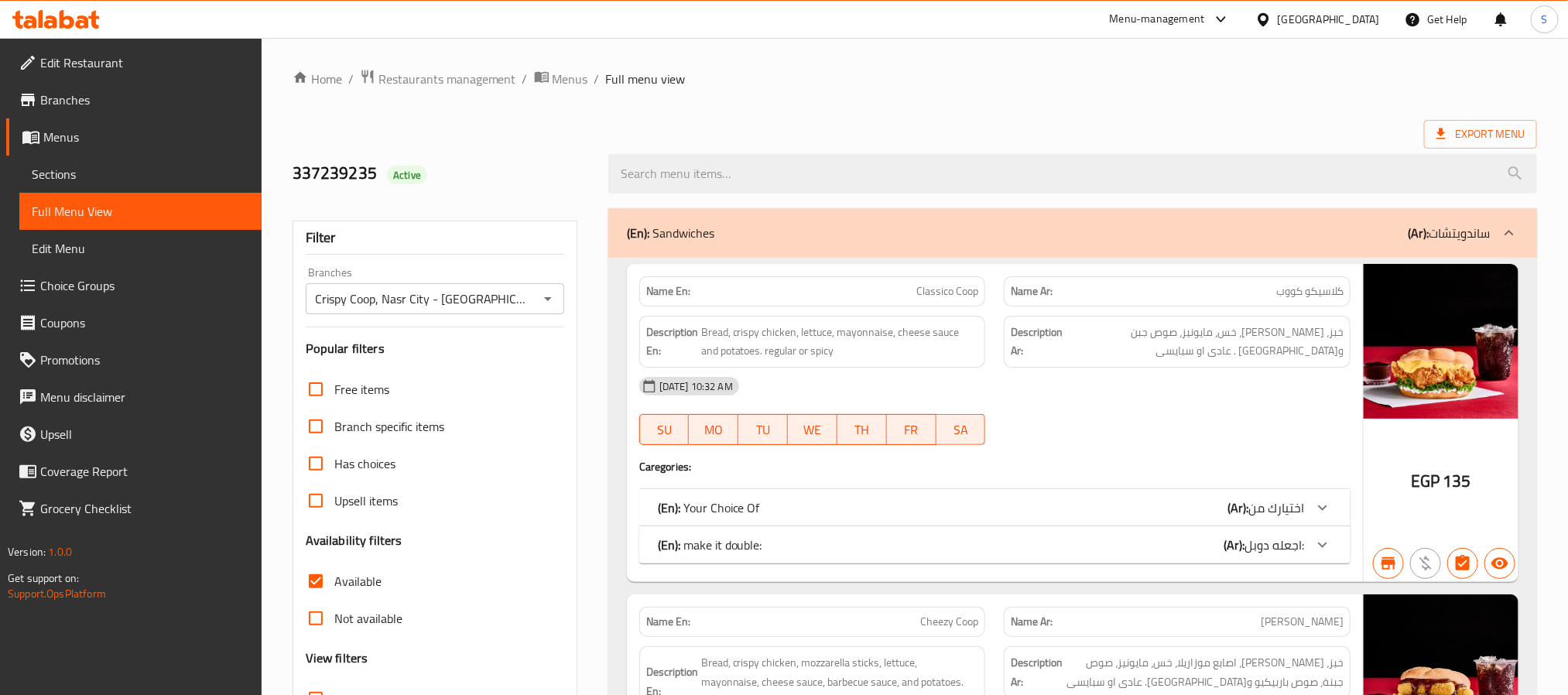
click at [545, 293] on icon "Open" at bounding box center [547, 298] width 18 height 18
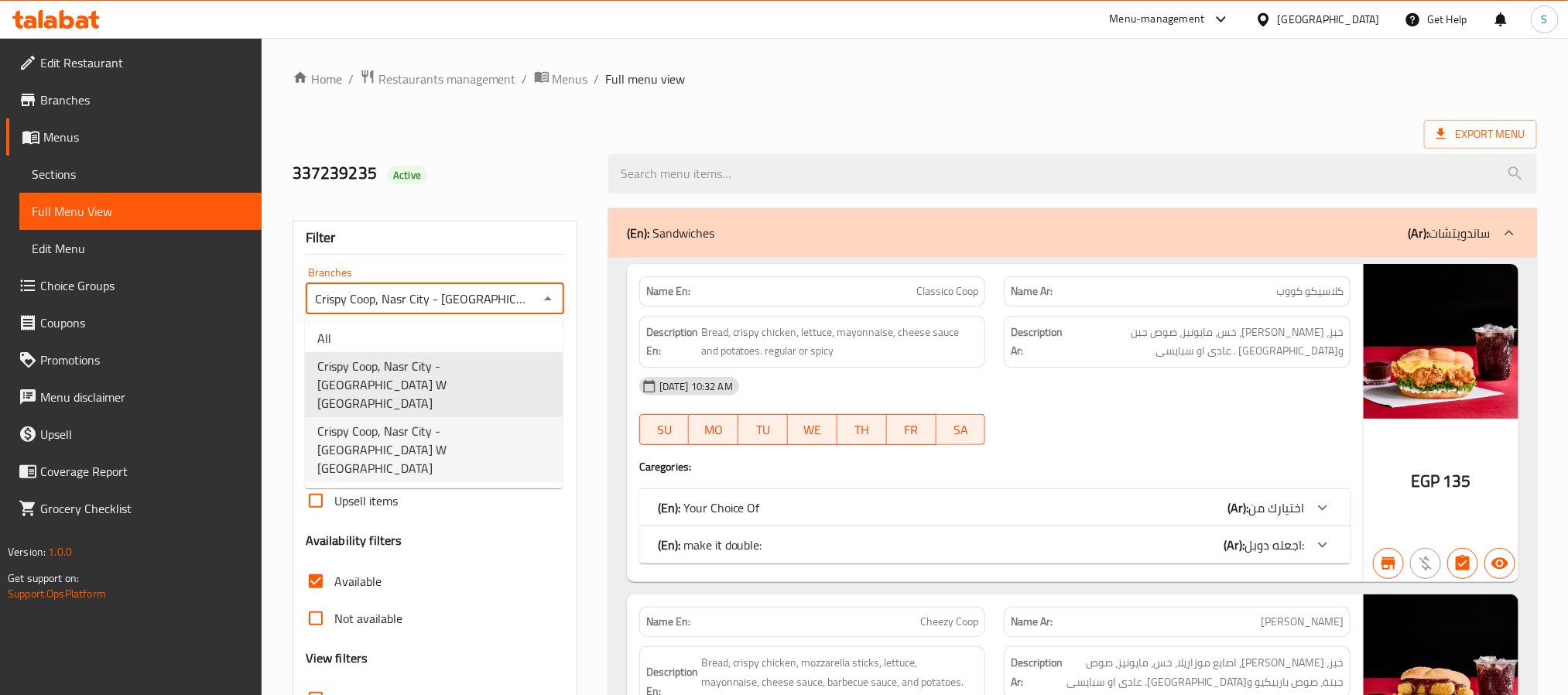
click at [474, 422] on span "Crispy Coop, Nasr City - [GEOGRAPHIC_DATA] W [GEOGRAPHIC_DATA]" at bounding box center [433, 449] width 233 height 56
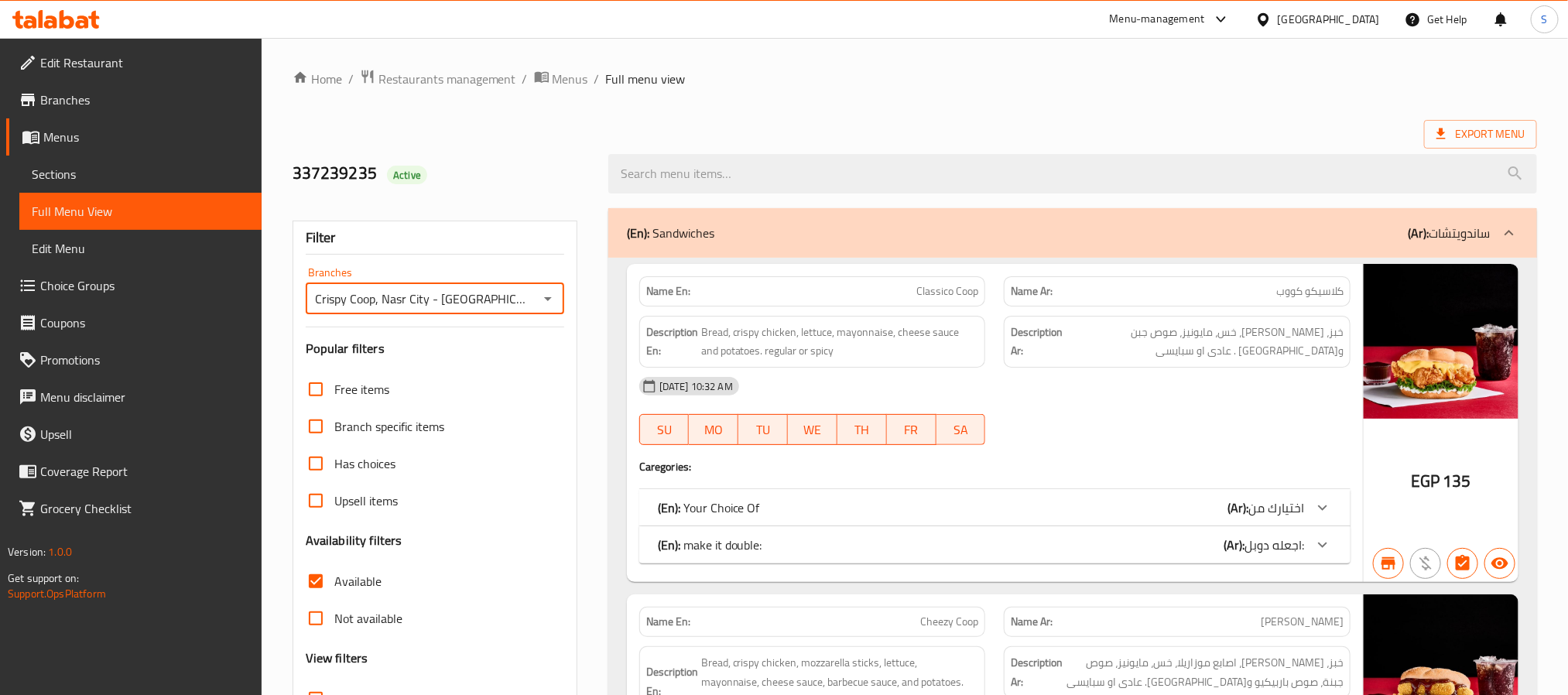
click at [555, 154] on div "337239235 Active" at bounding box center [441, 173] width 316 height 69
click at [119, 101] on span "Branches" at bounding box center [145, 99] width 209 height 18
